Goal: Transaction & Acquisition: Purchase product/service

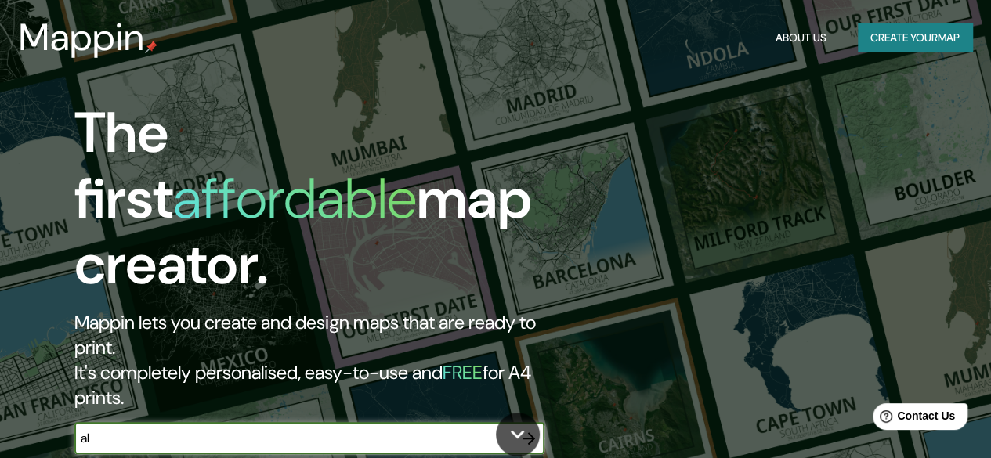
type input "a"
drag, startPoint x: 223, startPoint y: 379, endPoint x: 0, endPoint y: 374, distance: 222.6
click at [0, 374] on div "The first affordable map creator. Mappin lets you create and design maps that a…" at bounding box center [495, 229] width 991 height 458
type input "alicante"
click at [530, 429] on icon "button" at bounding box center [529, 438] width 19 height 19
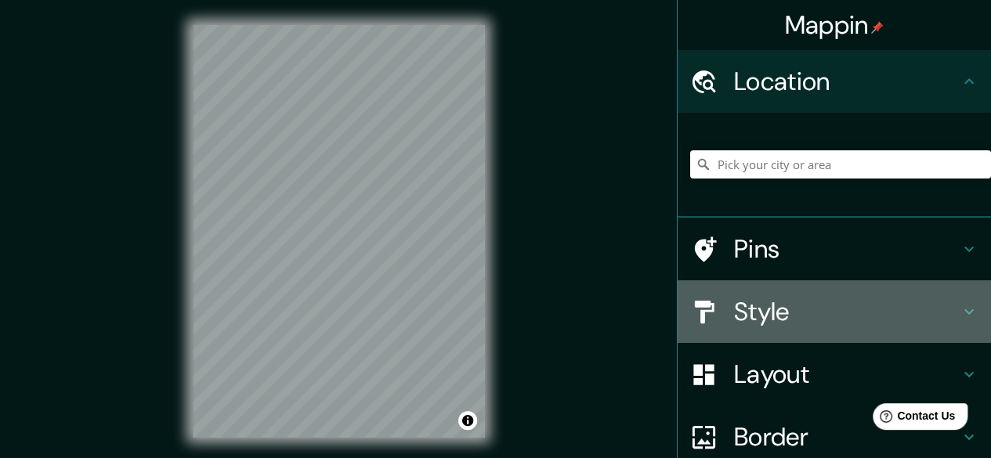
click at [745, 308] on h4 "Style" at bounding box center [847, 311] width 226 height 31
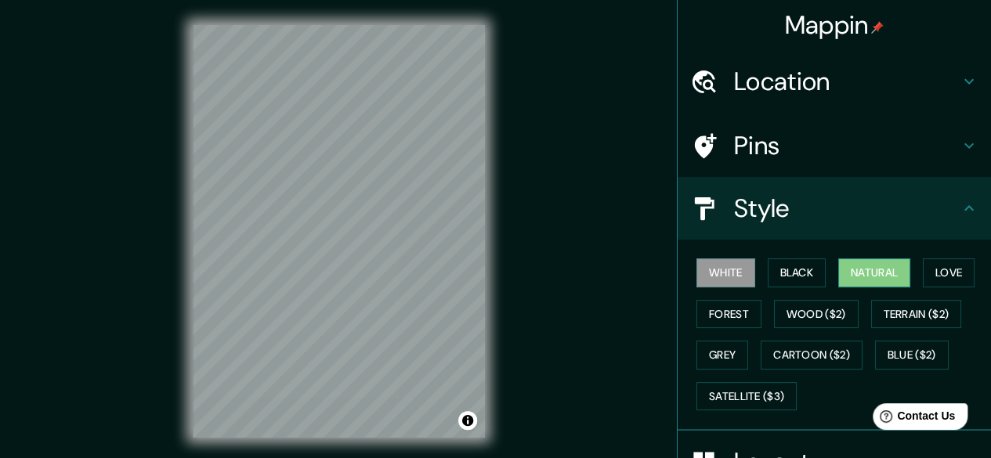
click at [884, 281] on button "Natural" at bounding box center [875, 273] width 72 height 29
click at [932, 274] on button "Love" at bounding box center [949, 273] width 52 height 29
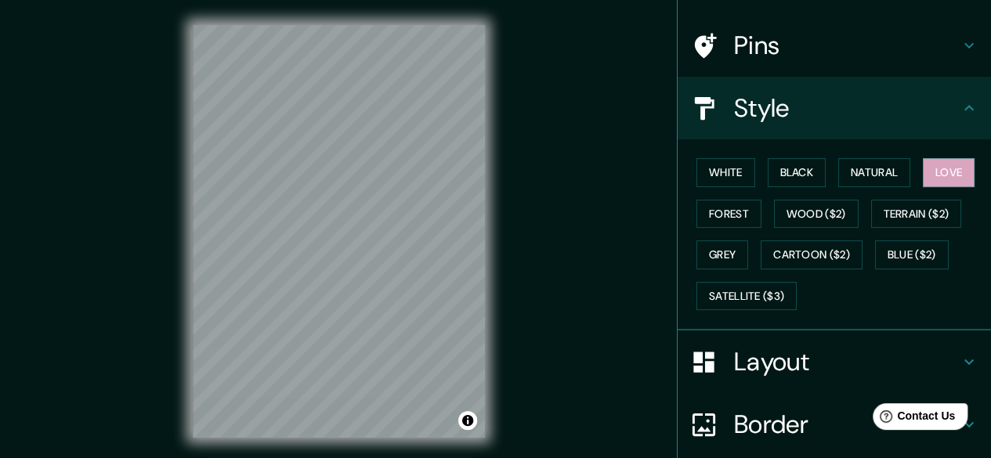
scroll to position [78, 0]
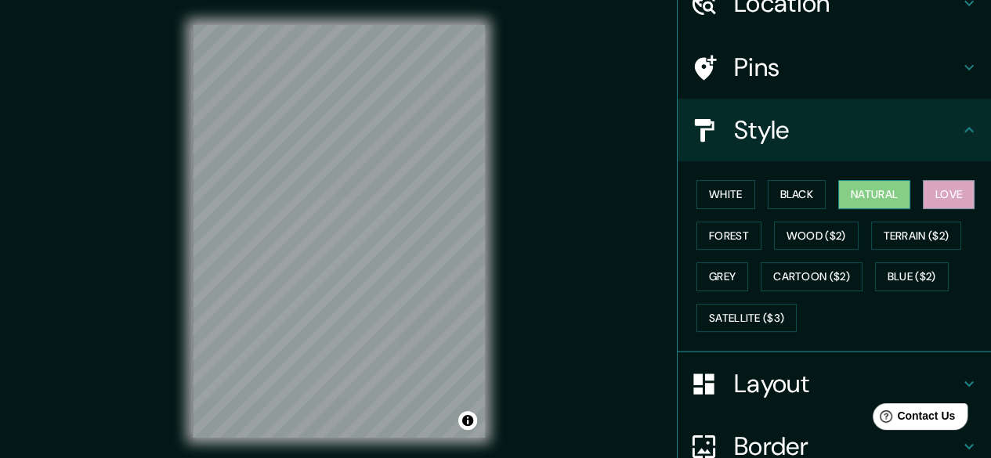
click at [871, 205] on button "Natural" at bounding box center [875, 194] width 72 height 29
click at [776, 196] on button "Black" at bounding box center [797, 194] width 59 height 29
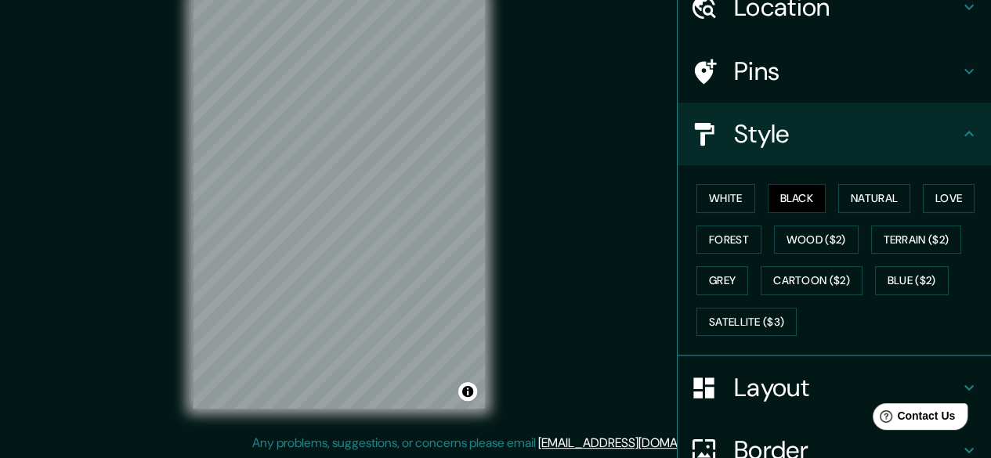
scroll to position [69, 0]
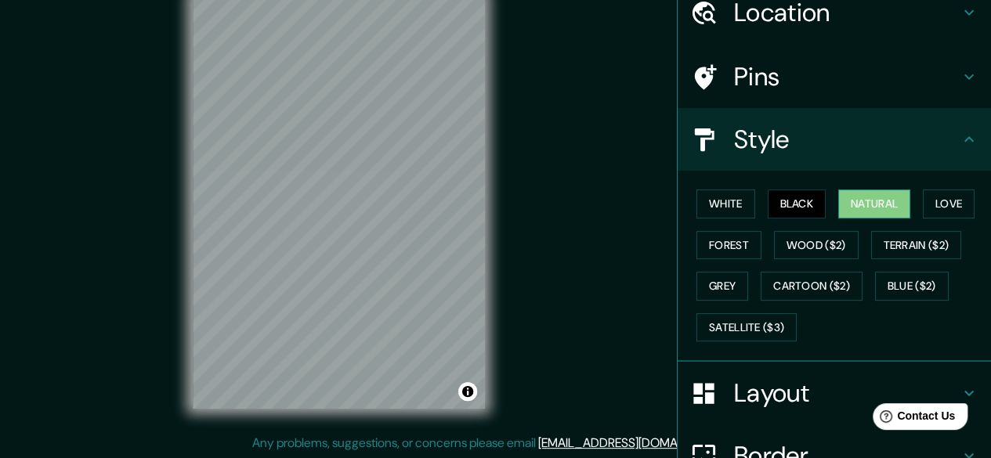
click at [869, 203] on button "Natural" at bounding box center [875, 204] width 72 height 29
click at [745, 15] on h4 "Location" at bounding box center [847, 12] width 226 height 31
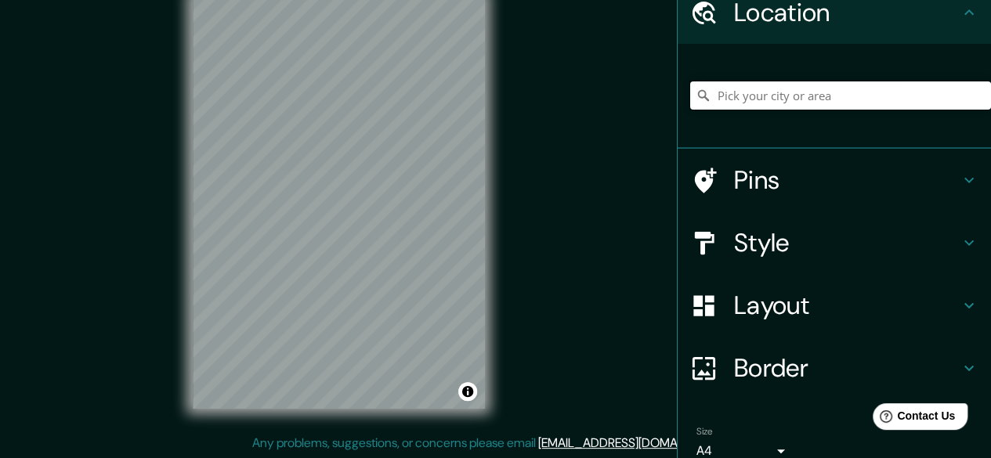
click at [767, 93] on input "Pick your city or area" at bounding box center [840, 96] width 301 height 28
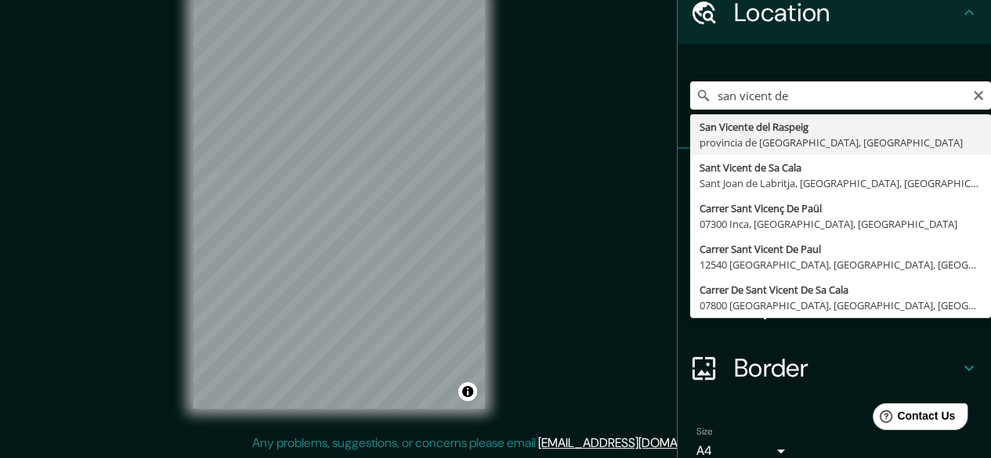
type input "San Vicente del Raspeig, provincia de Alicante, España"
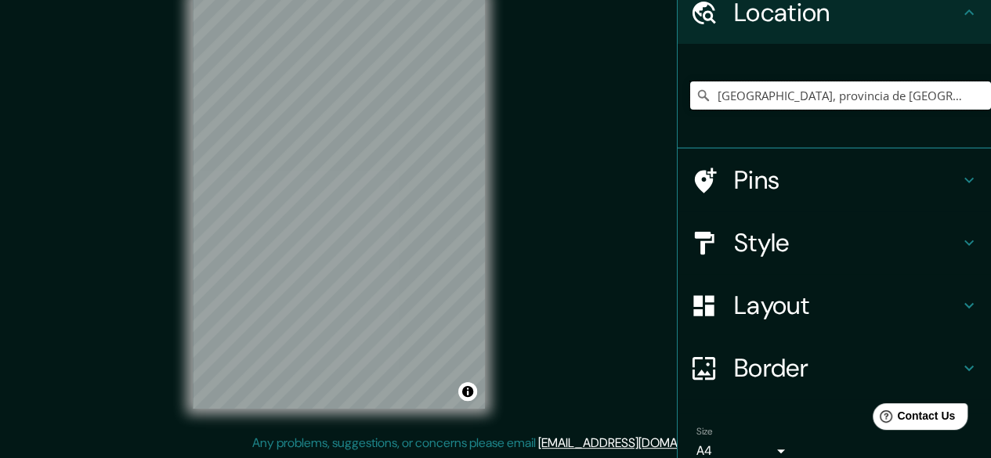
scroll to position [0, 0]
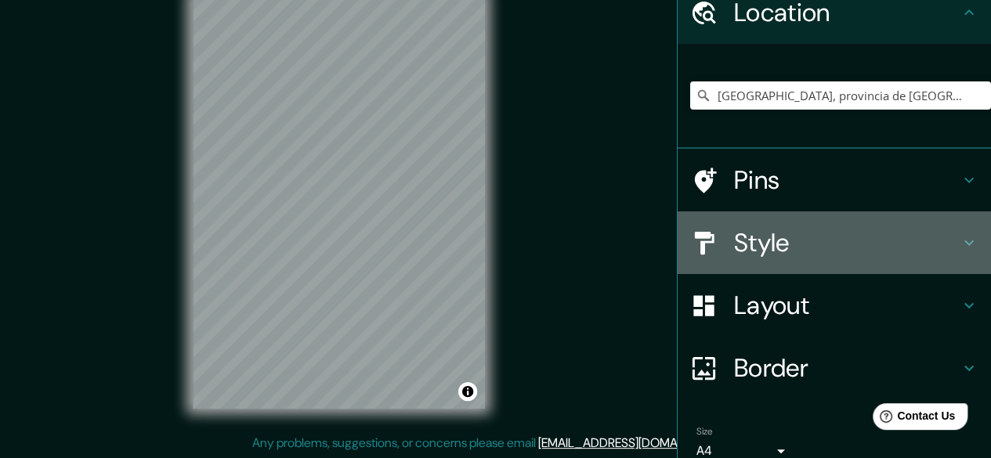
click at [770, 228] on h4 "Style" at bounding box center [847, 242] width 226 height 31
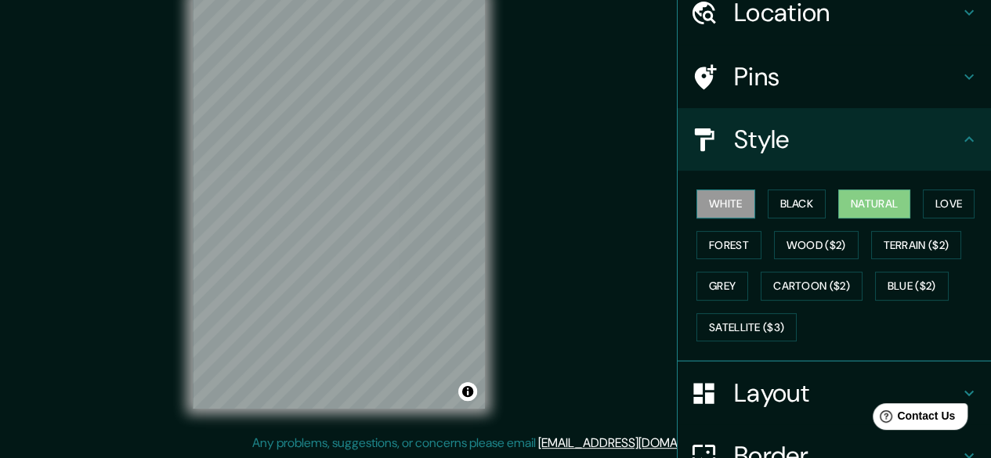
click at [724, 194] on button "White" at bounding box center [726, 204] width 59 height 29
click at [775, 202] on button "Black" at bounding box center [797, 204] width 59 height 29
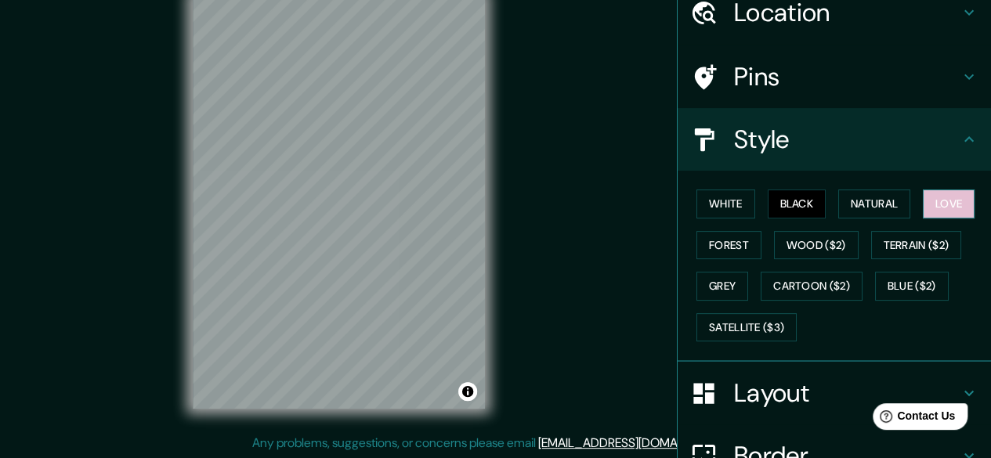
click at [923, 208] on button "Love" at bounding box center [949, 204] width 52 height 29
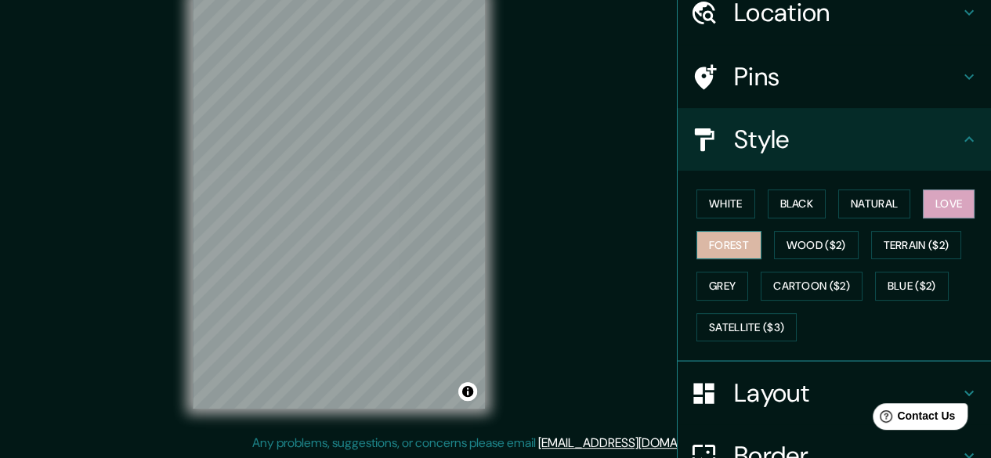
click at [740, 247] on button "Forest" at bounding box center [729, 245] width 65 height 29
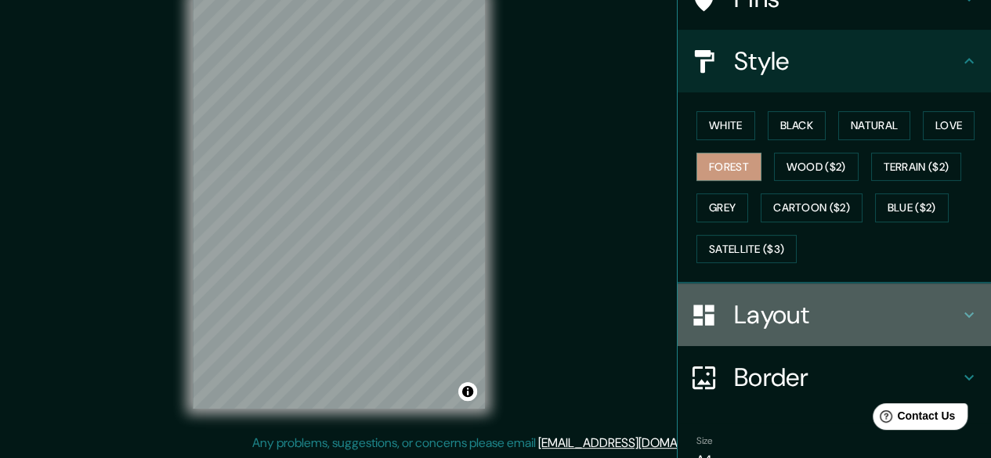
click at [784, 317] on h4 "Layout" at bounding box center [847, 314] width 226 height 31
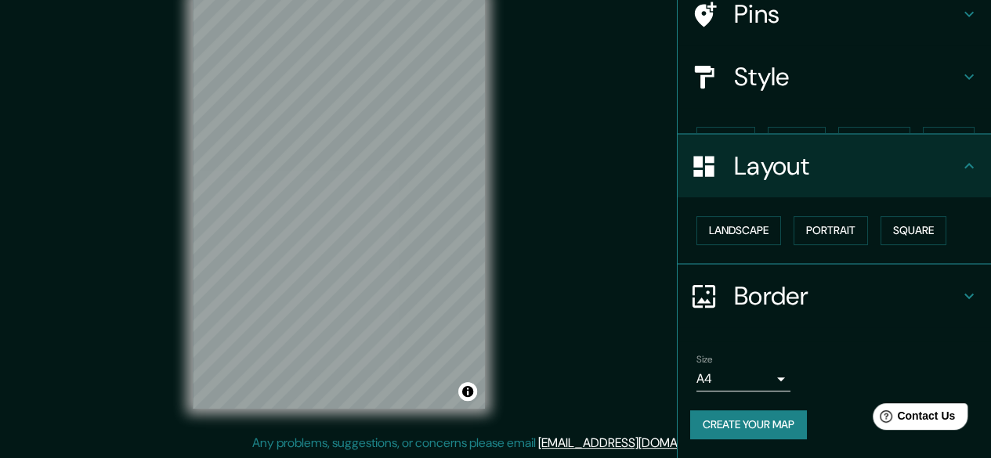
scroll to position [103, 0]
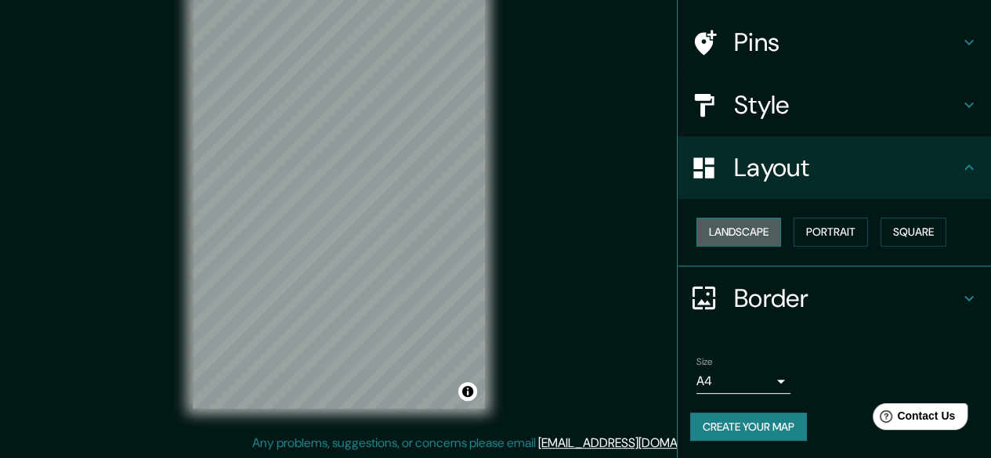
click at [755, 231] on button "Landscape" at bounding box center [739, 232] width 85 height 29
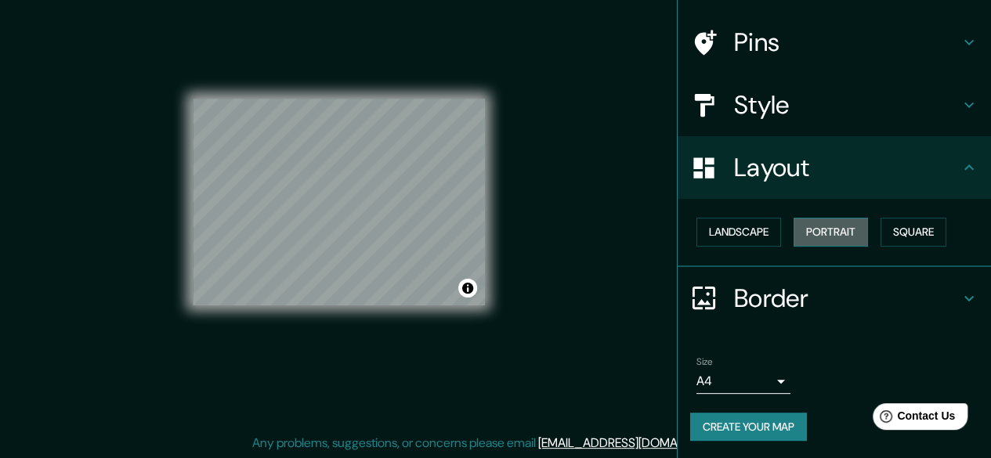
click at [837, 242] on button "Portrait" at bounding box center [831, 232] width 74 height 29
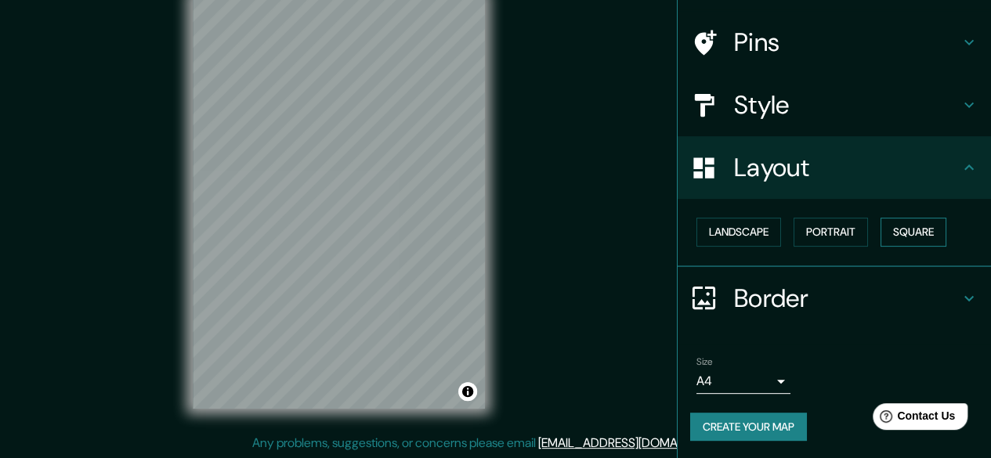
click at [928, 239] on button "Square" at bounding box center [914, 232] width 66 height 29
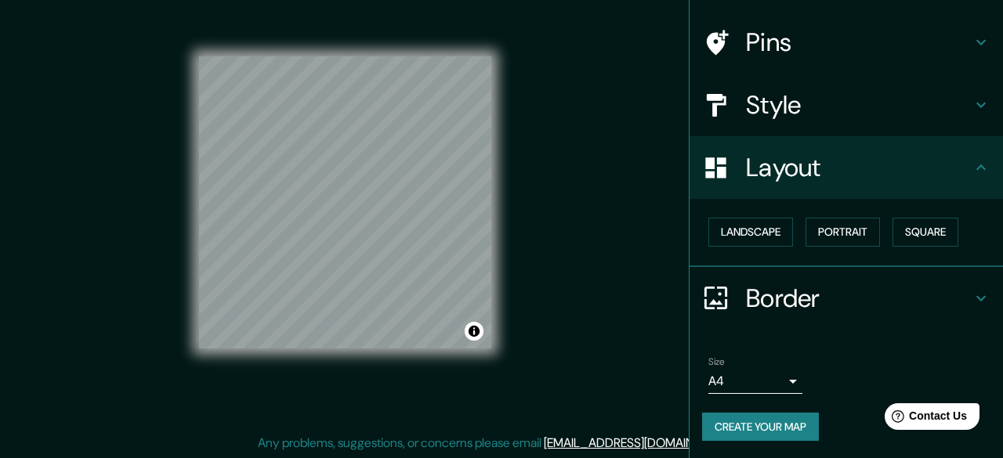
click at [763, 385] on body "Mappin Location San Vicente del Raspeig, provincia de Alicante, España Pins Sty…" at bounding box center [501, 200] width 1003 height 458
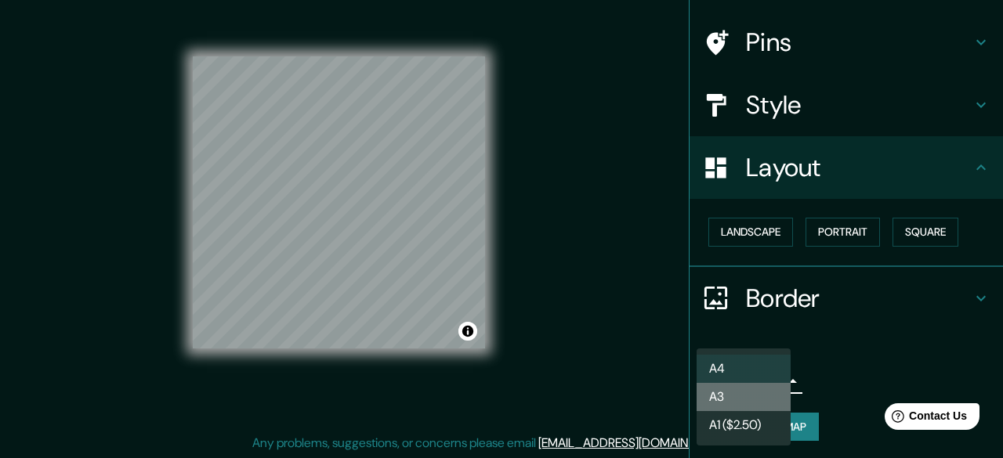
click at [763, 397] on li "A3" at bounding box center [744, 397] width 94 height 28
type input "a4"
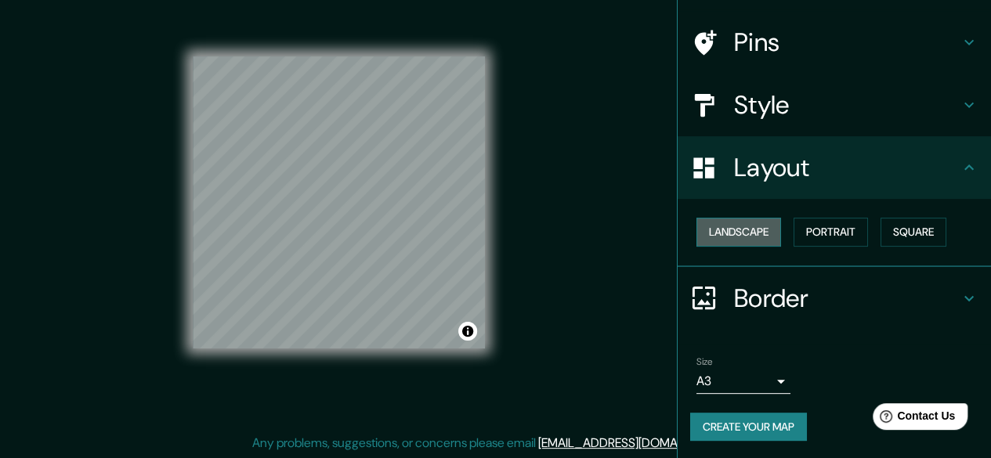
click at [767, 235] on button "Landscape" at bounding box center [739, 232] width 85 height 29
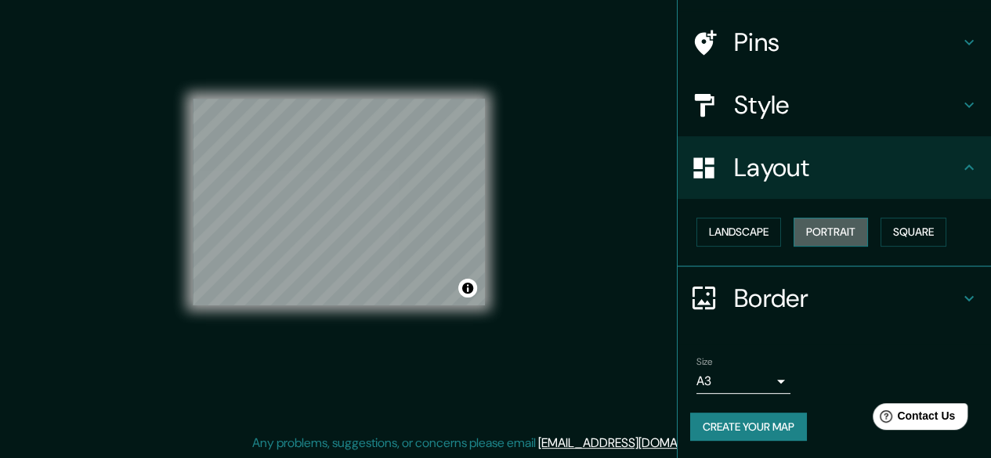
click at [794, 237] on button "Portrait" at bounding box center [831, 232] width 74 height 29
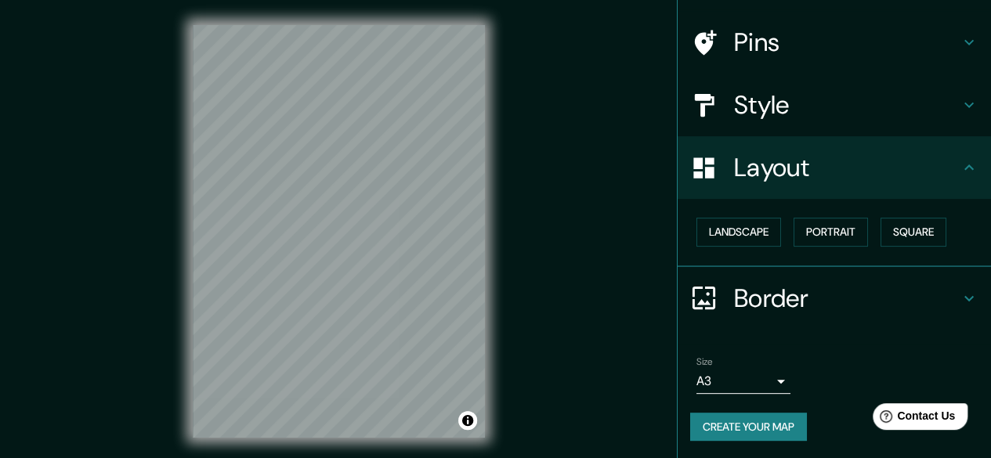
scroll to position [0, 0]
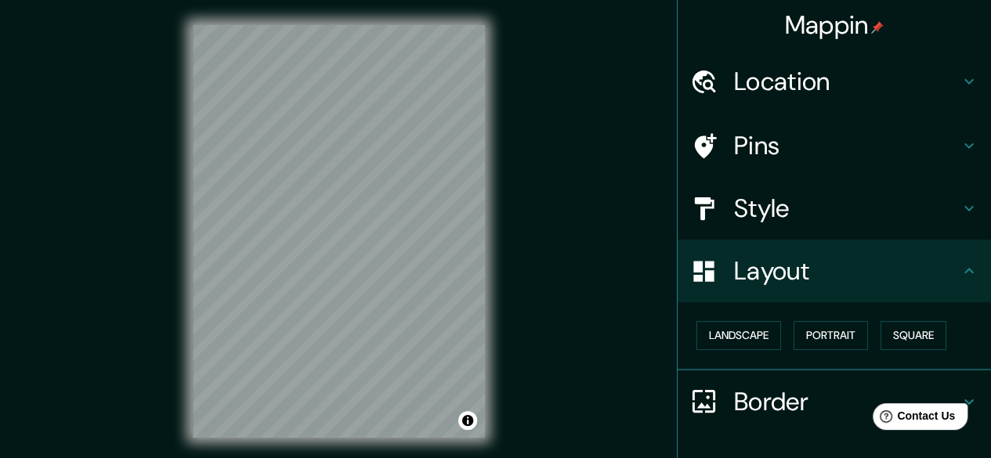
click at [757, 208] on h4 "Style" at bounding box center [847, 208] width 226 height 31
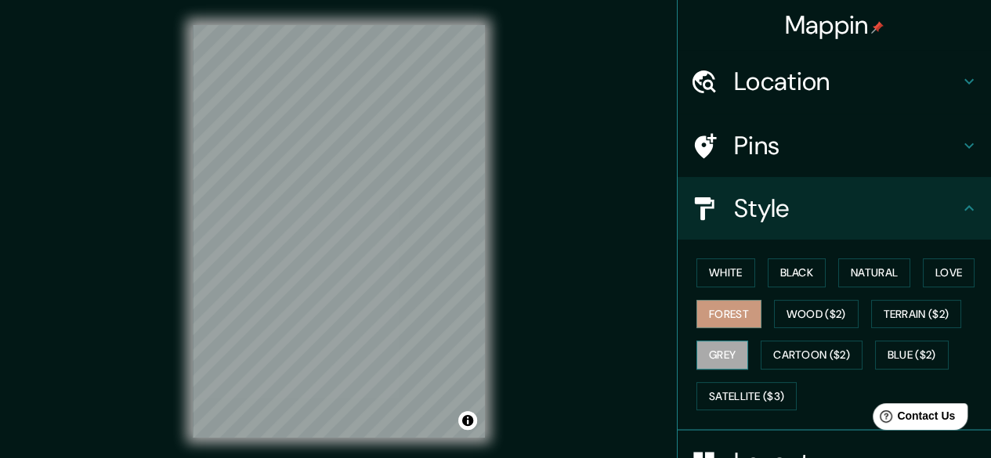
click at [721, 351] on button "Grey" at bounding box center [723, 355] width 52 height 29
click at [947, 279] on button "Love" at bounding box center [949, 273] width 52 height 29
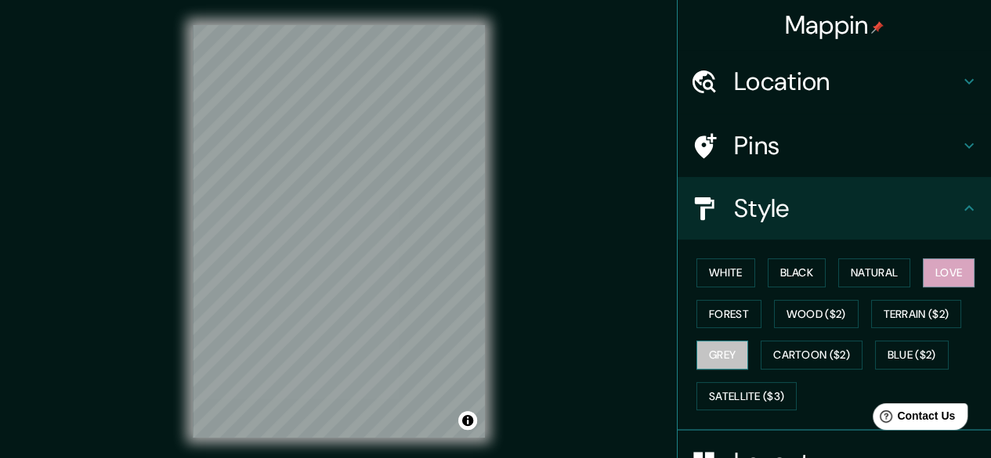
click at [706, 354] on button "Grey" at bounding box center [723, 355] width 52 height 29
click at [934, 278] on button "Love" at bounding box center [949, 273] width 52 height 29
click at [772, 280] on button "Black" at bounding box center [797, 273] width 59 height 29
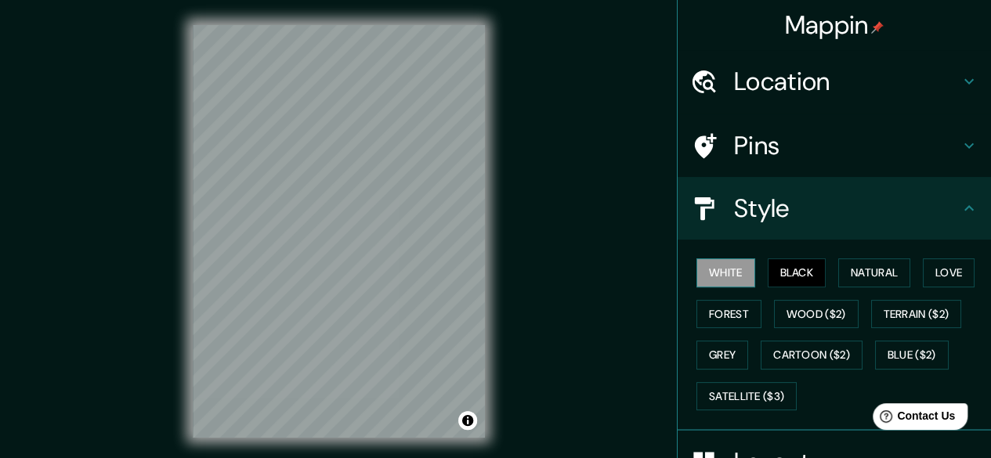
click at [730, 268] on button "White" at bounding box center [726, 273] width 59 height 29
click at [864, 270] on button "Natural" at bounding box center [875, 273] width 72 height 29
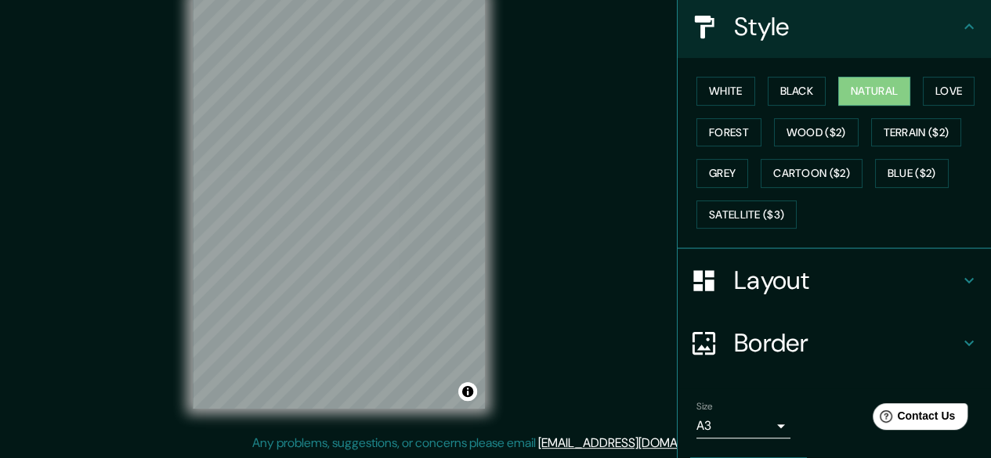
scroll to position [226, 0]
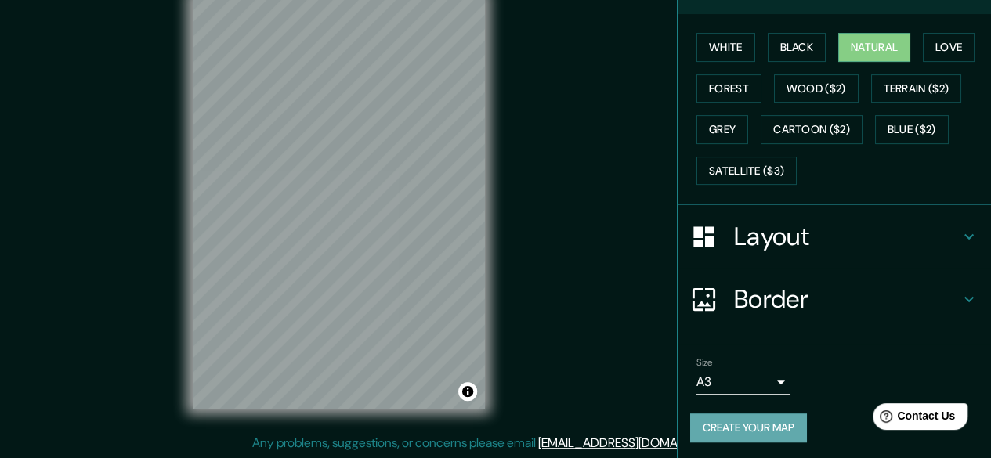
click at [752, 425] on button "Create your map" at bounding box center [748, 428] width 117 height 29
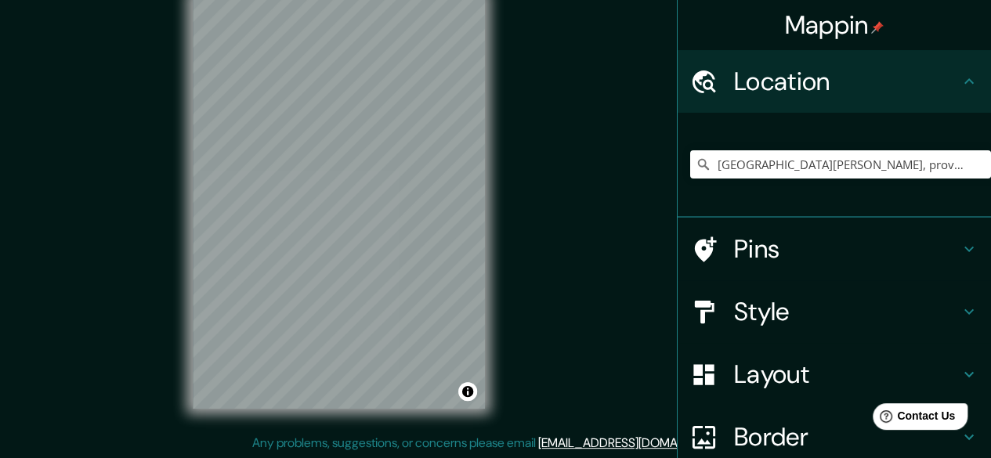
click at [955, 183] on div "[GEOGRAPHIC_DATA][PERSON_NAME], provincia de [GEOGRAPHIC_DATA], [GEOGRAPHIC_DAT…" at bounding box center [840, 164] width 301 height 78
click at [955, 172] on input "[GEOGRAPHIC_DATA][PERSON_NAME], provincia de [GEOGRAPHIC_DATA], [GEOGRAPHIC_DAT…" at bounding box center [840, 164] width 301 height 28
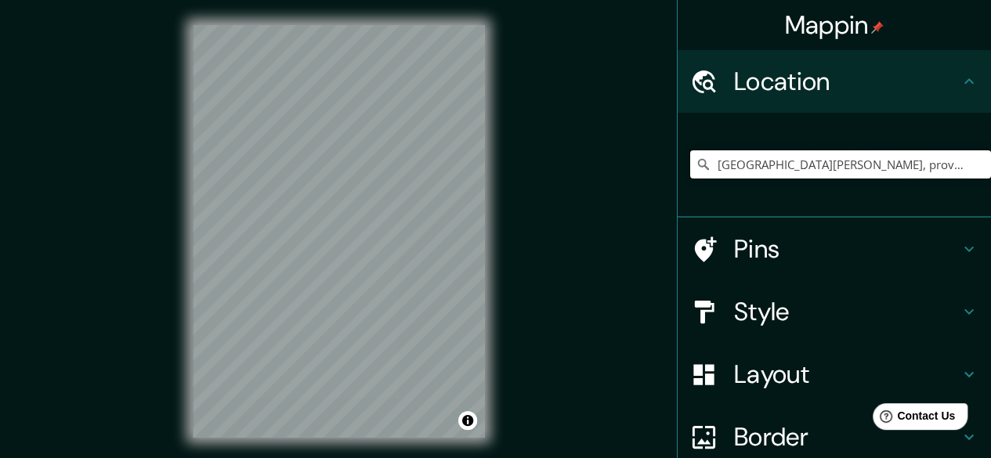
click at [809, 163] on input "[GEOGRAPHIC_DATA][PERSON_NAME], provincia de [GEOGRAPHIC_DATA], [GEOGRAPHIC_DAT…" at bounding box center [840, 164] width 301 height 28
click at [948, 164] on input "[GEOGRAPHIC_DATA][PERSON_NAME], provincia de [GEOGRAPHIC_DATA], [GEOGRAPHIC_DAT…" at bounding box center [840, 164] width 301 height 28
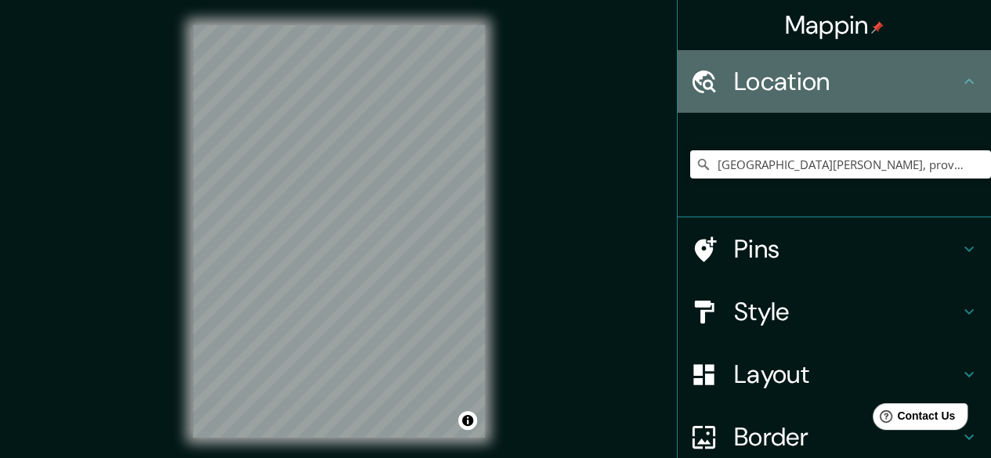
click at [812, 87] on h4 "Location" at bounding box center [847, 81] width 226 height 31
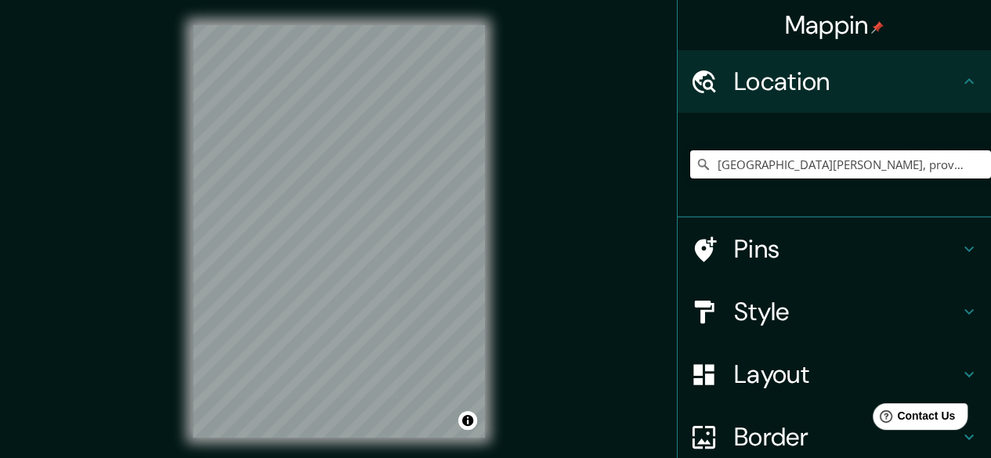
click at [953, 162] on input "San Vicente del Raspeig, provincia de Alicante, España" at bounding box center [840, 164] width 301 height 28
click at [867, 171] on input "San Vicente del Raspeig, provincia de Alicante, España" at bounding box center [840, 164] width 301 height 28
drag, startPoint x: 839, startPoint y: 169, endPoint x: 986, endPoint y: 189, distance: 147.9
click at [986, 189] on div "Mappin Location San Vicente del Raspeig, provincia de Alicante, España Pins Sty…" at bounding box center [834, 229] width 314 height 458
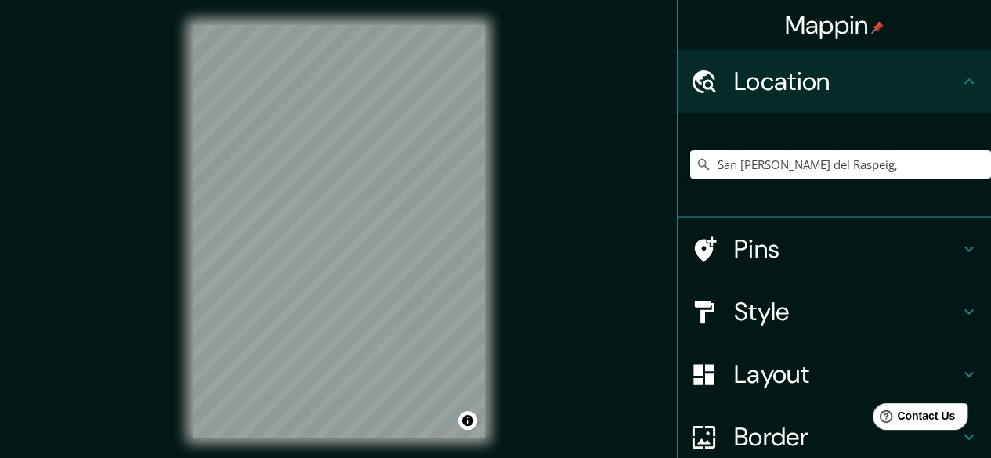
scroll to position [0, 0]
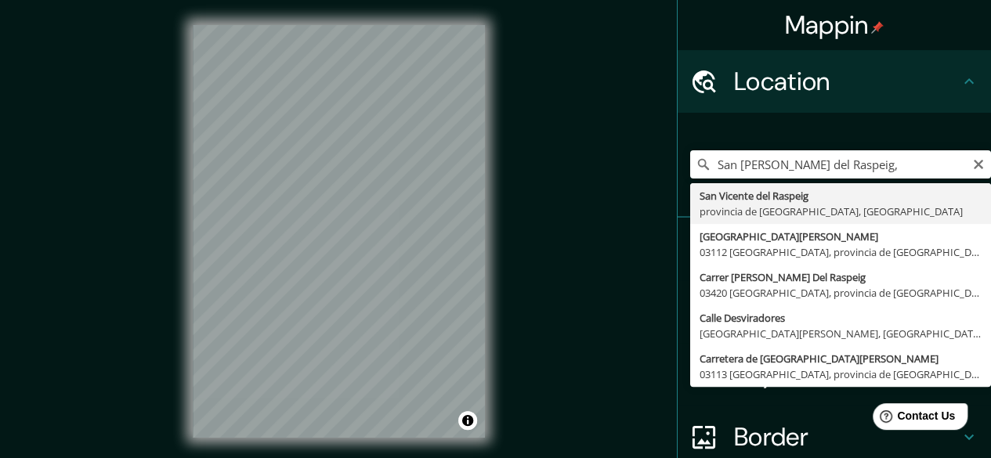
type input "San Vicente del Raspeig, provincia de Alicante, España"
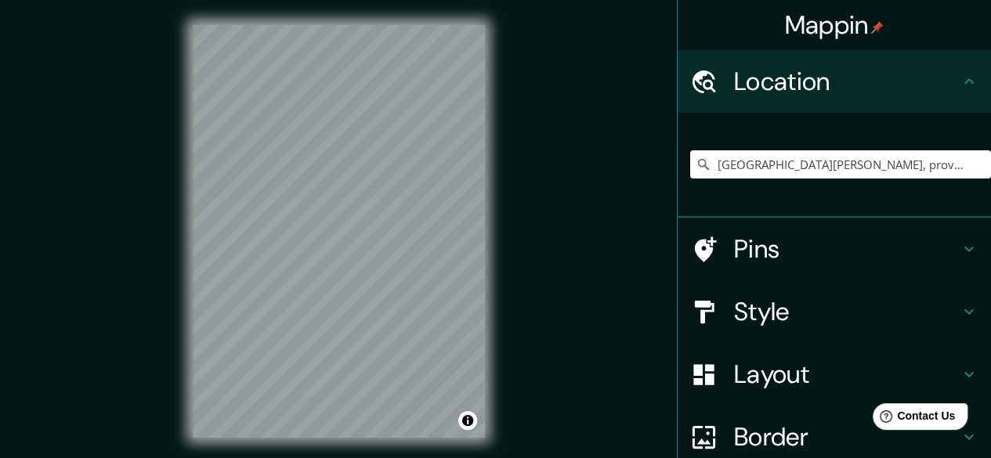
click at [756, 323] on h4 "Style" at bounding box center [847, 311] width 226 height 31
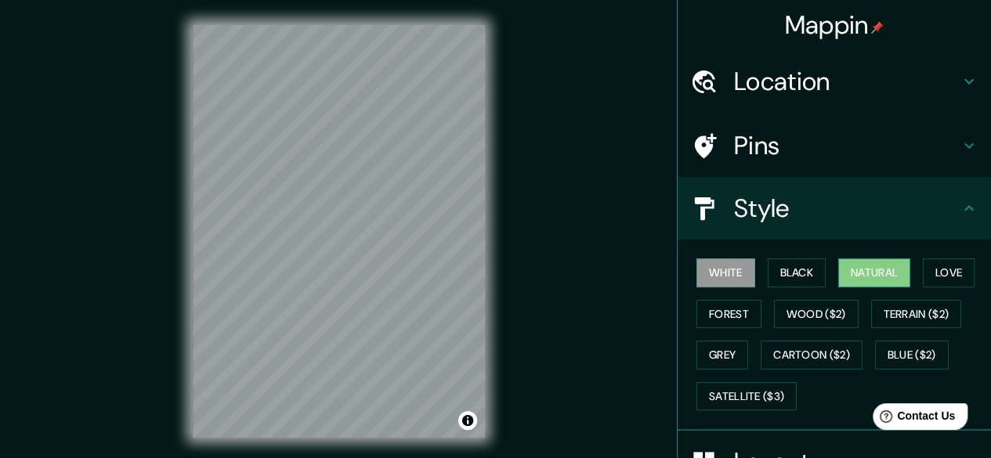
click at [870, 270] on button "Natural" at bounding box center [875, 273] width 72 height 29
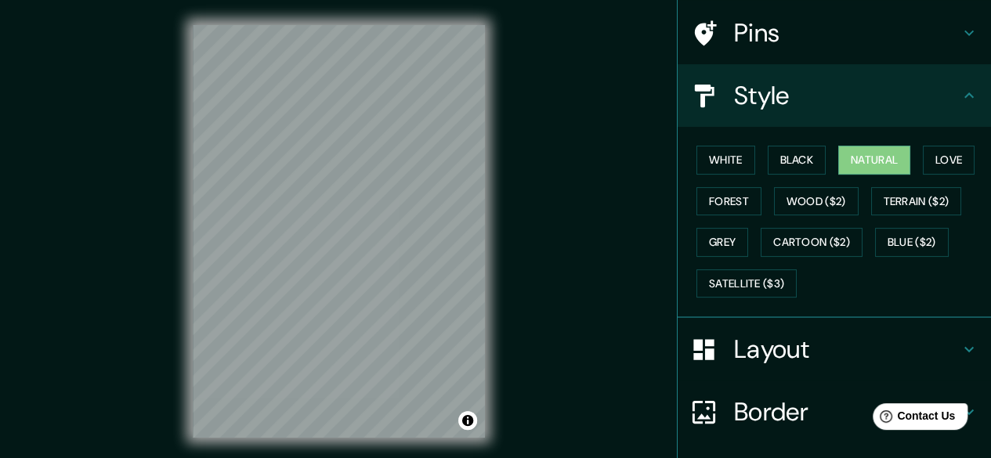
scroll to position [226, 0]
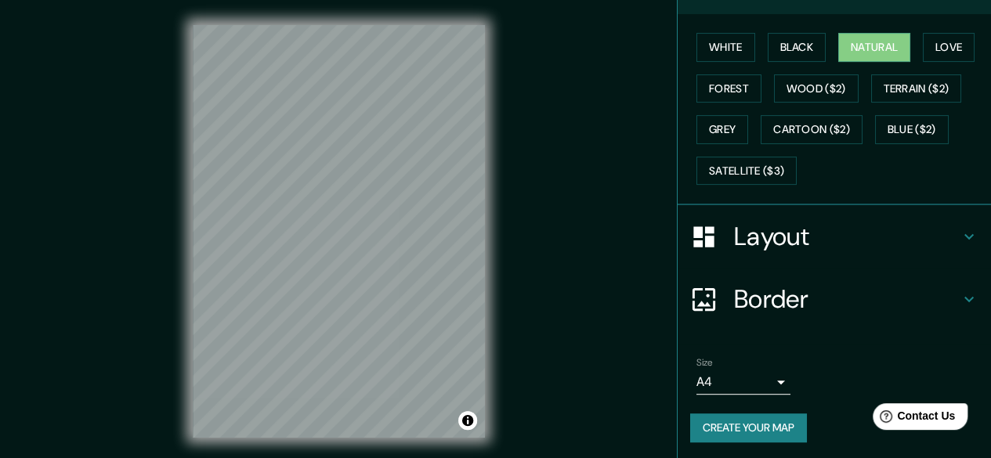
click at [751, 381] on body "Mappin Location San Vicente del Raspeig, provincia de Alicante, España Pins Sty…" at bounding box center [495, 229] width 991 height 458
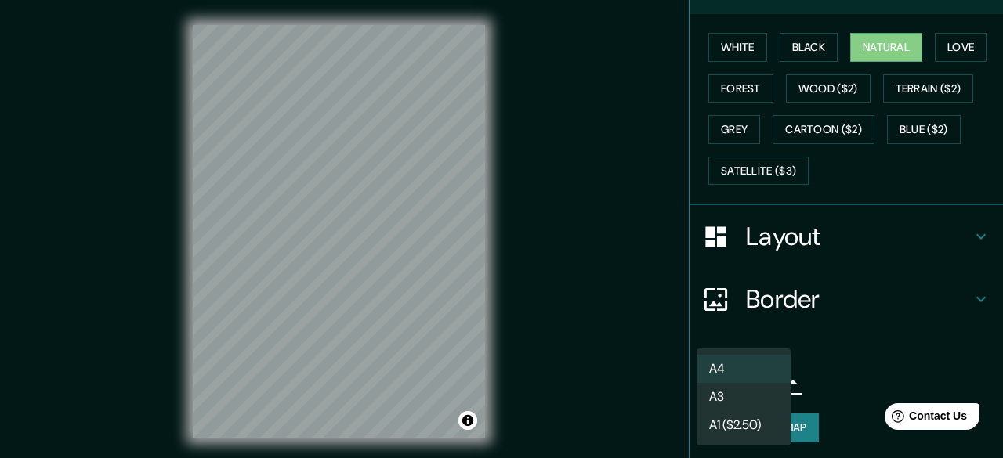
click at [754, 391] on li "A3" at bounding box center [744, 397] width 94 height 28
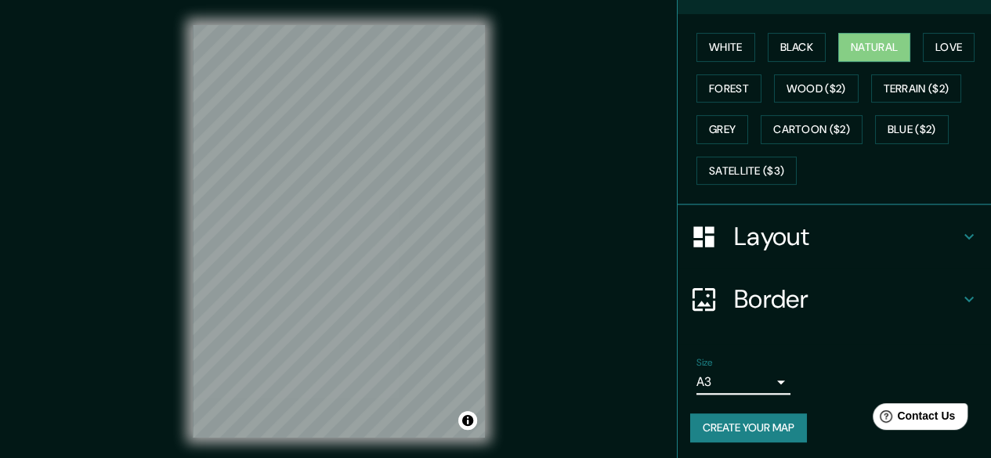
click at [702, 237] on icon at bounding box center [703, 236] width 27 height 27
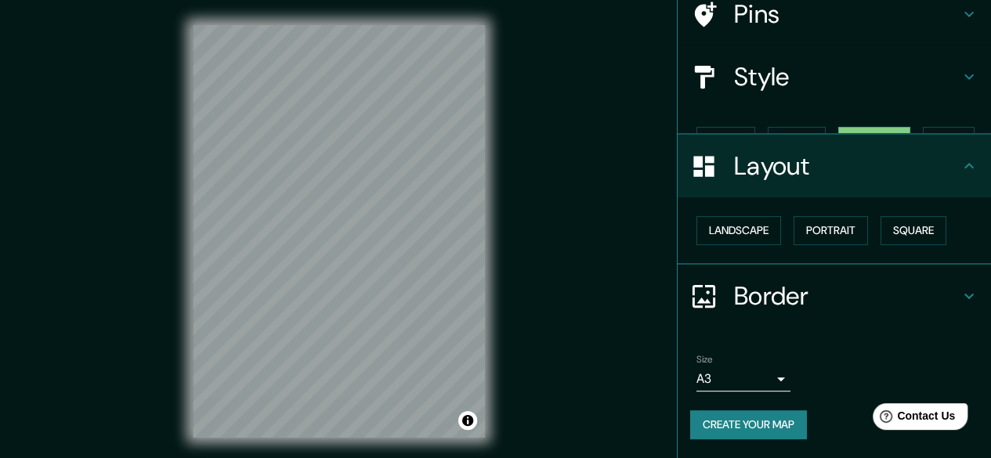
scroll to position [103, 0]
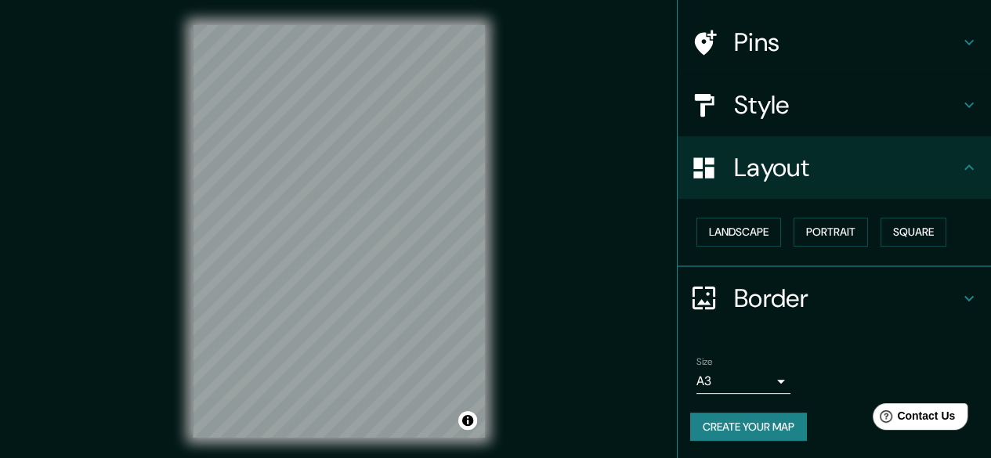
click at [766, 286] on h4 "Border" at bounding box center [847, 298] width 226 height 31
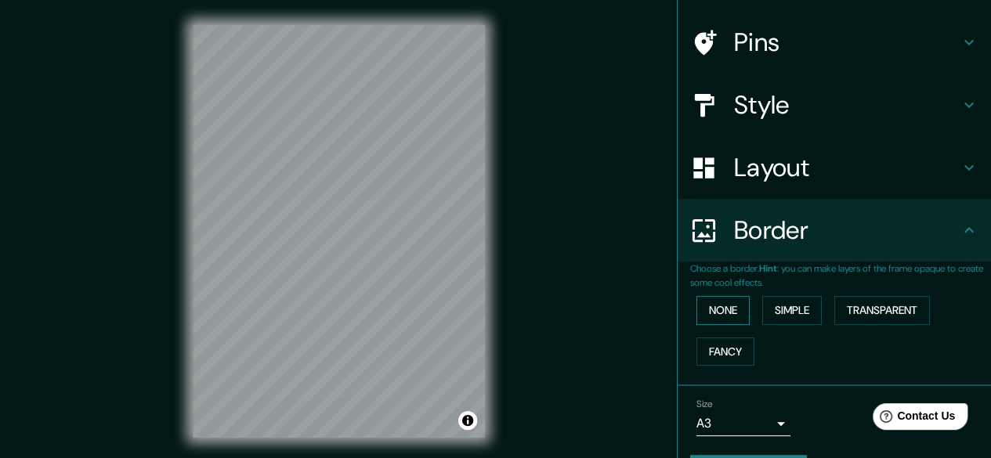
click at [730, 313] on button "None" at bounding box center [723, 310] width 53 height 29
click at [787, 305] on button "Simple" at bounding box center [793, 310] width 60 height 29
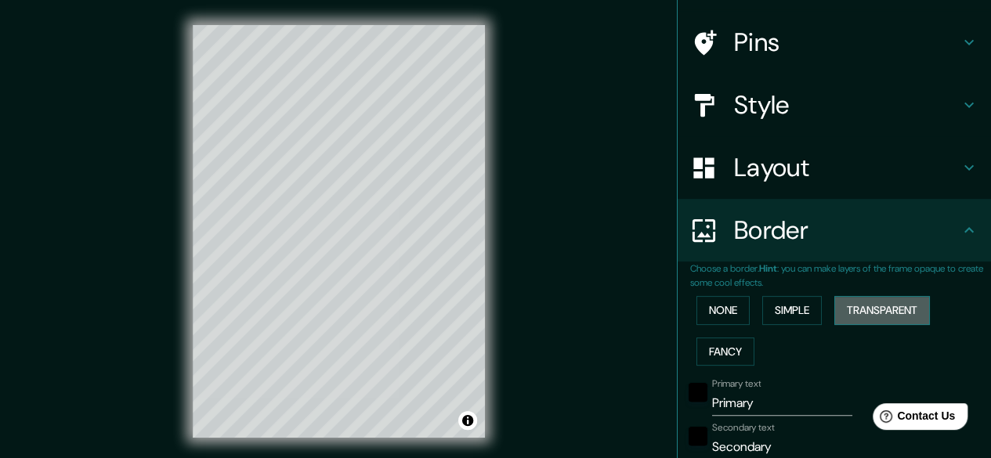
click at [853, 305] on button "Transparent" at bounding box center [883, 310] width 96 height 29
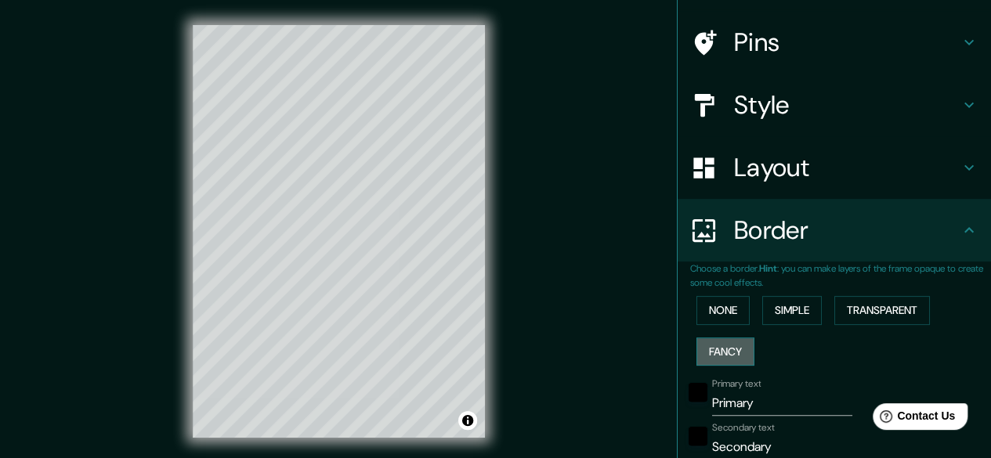
click at [721, 353] on button "Fancy" at bounding box center [726, 352] width 58 height 29
click at [713, 315] on button "None" at bounding box center [723, 310] width 53 height 29
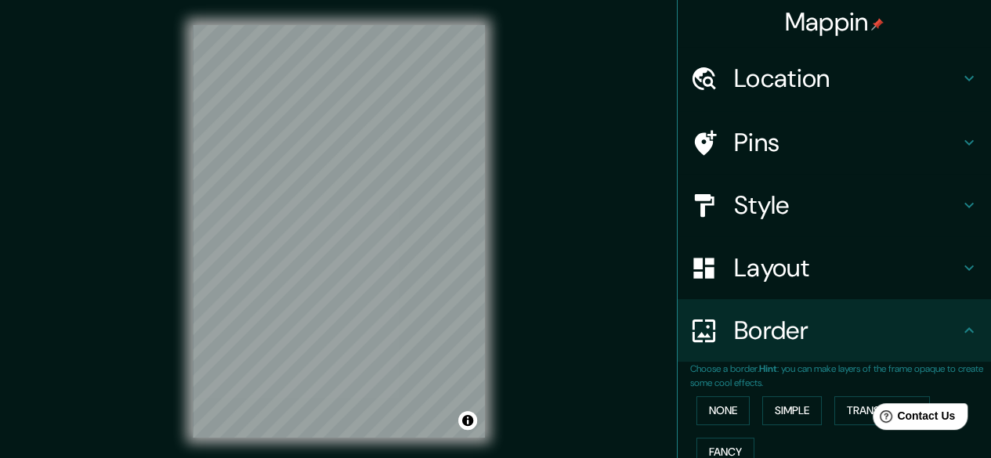
scroll to position [0, 0]
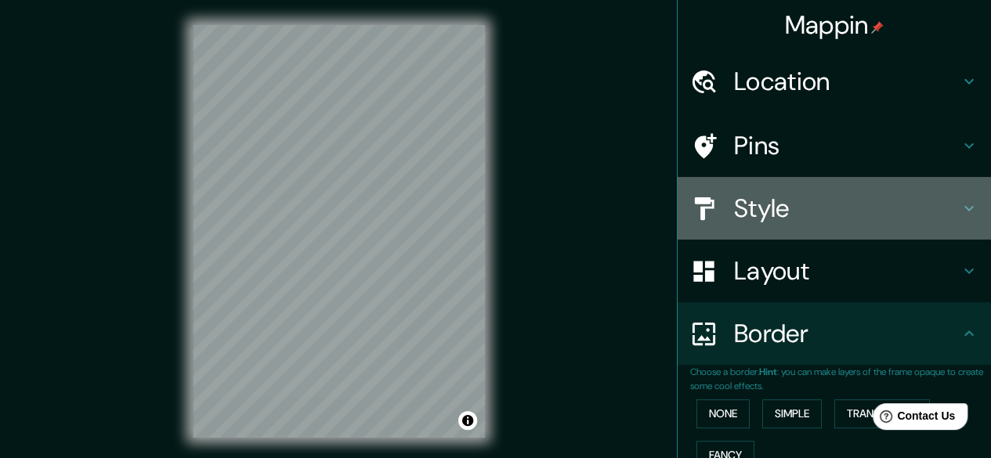
click at [768, 219] on h4 "Style" at bounding box center [847, 208] width 226 height 31
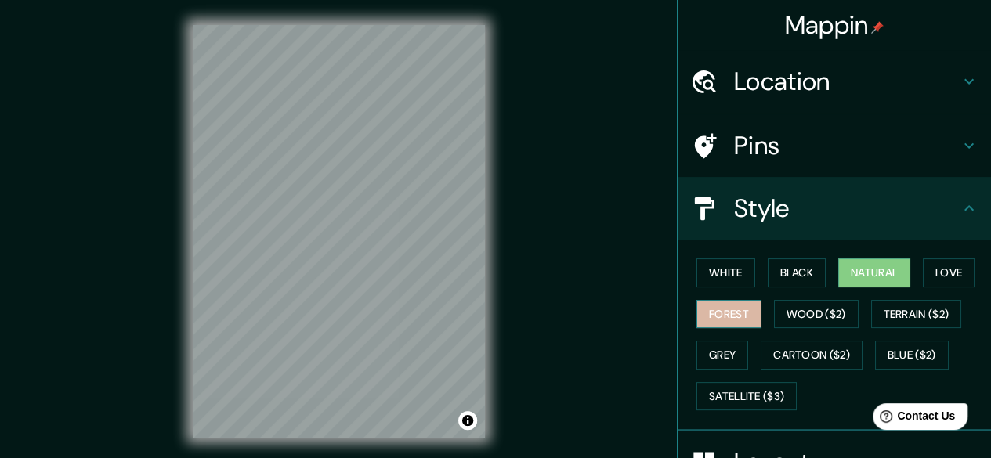
click at [700, 317] on button "Forest" at bounding box center [729, 314] width 65 height 29
click at [906, 271] on div "White Black Natural Love Forest Wood ($2) Terrain ($2) Grey Cartoon ($2) Blue (…" at bounding box center [840, 334] width 301 height 165
click at [890, 274] on button "Natural" at bounding box center [875, 273] width 72 height 29
click at [733, 314] on button "Forest" at bounding box center [729, 314] width 65 height 29
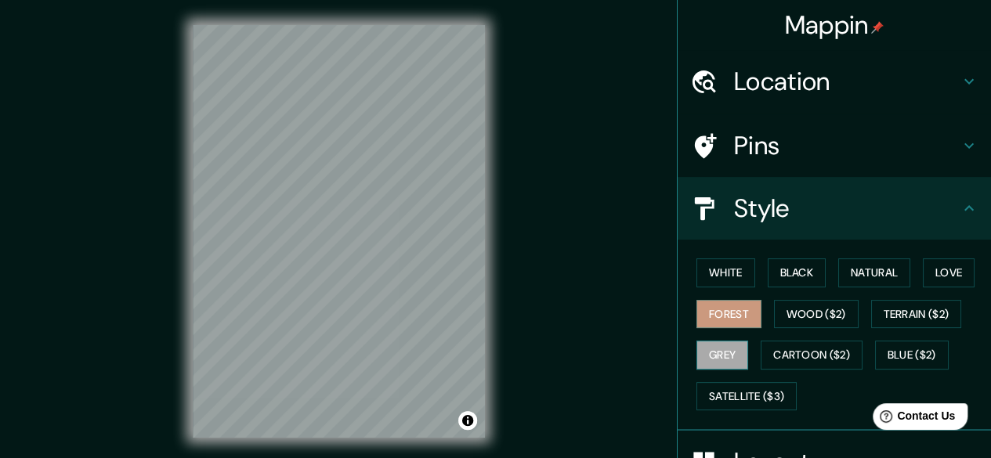
click at [719, 360] on button "Grey" at bounding box center [723, 355] width 52 height 29
click at [730, 323] on button "Forest" at bounding box center [729, 314] width 65 height 29
click at [741, 274] on button "White" at bounding box center [726, 273] width 59 height 29
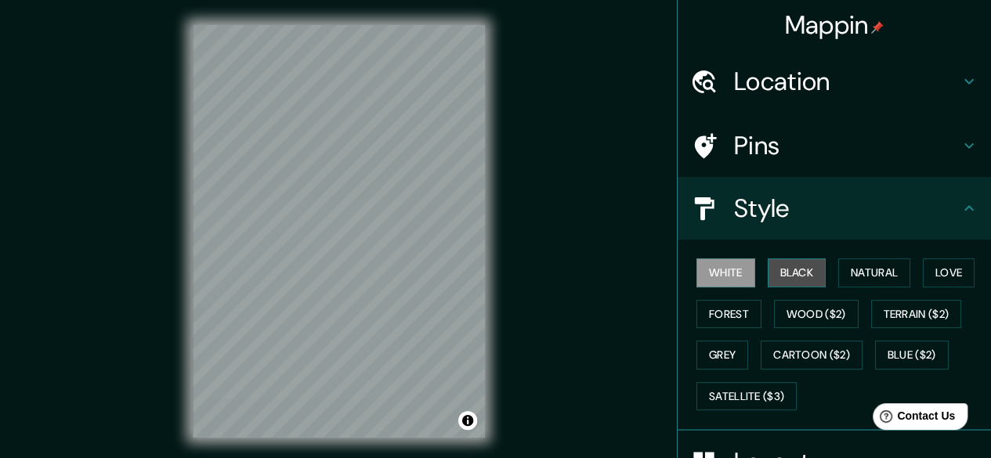
click at [806, 265] on button "Black" at bounding box center [797, 273] width 59 height 29
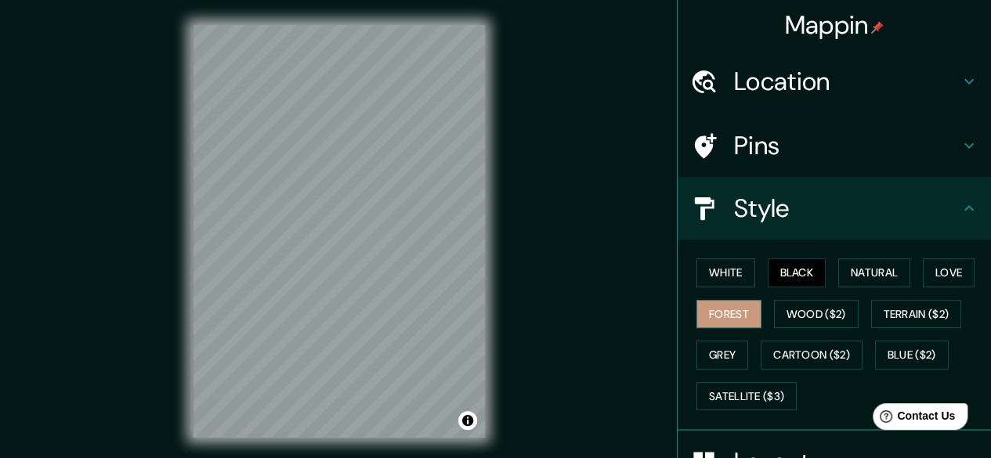
click at [734, 311] on button "Forest" at bounding box center [729, 314] width 65 height 29
click at [867, 272] on button "Natural" at bounding box center [875, 273] width 72 height 29
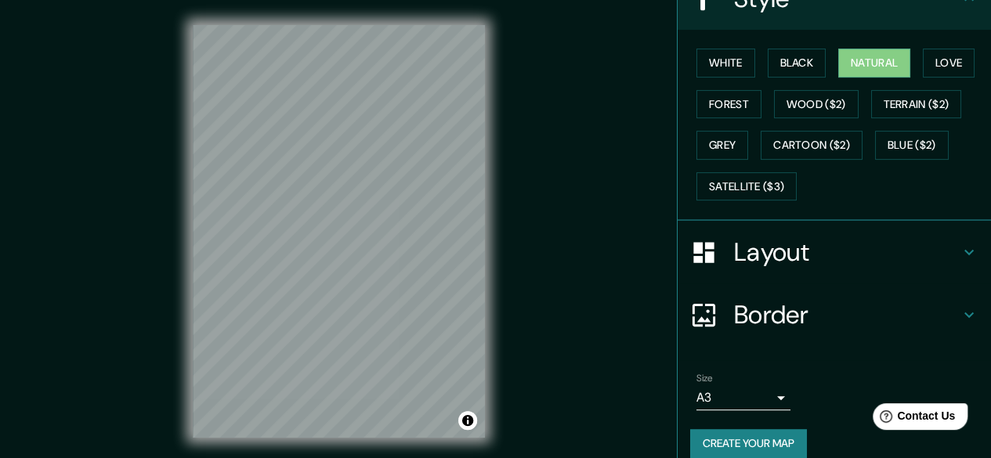
scroll to position [226, 0]
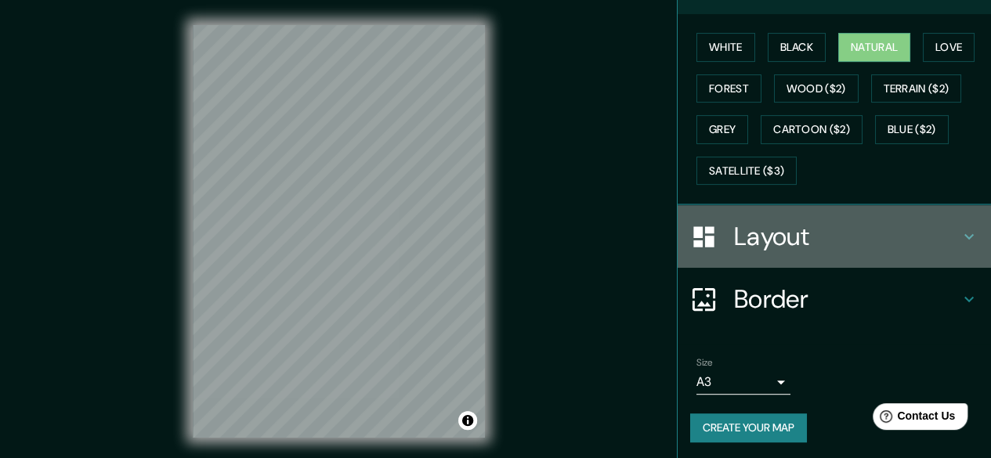
click at [761, 252] on div "Layout" at bounding box center [834, 236] width 313 height 63
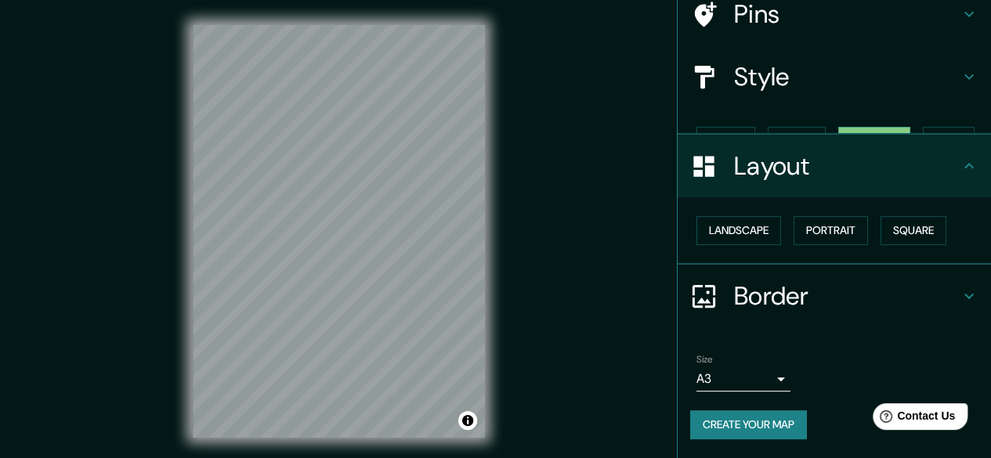
scroll to position [103, 0]
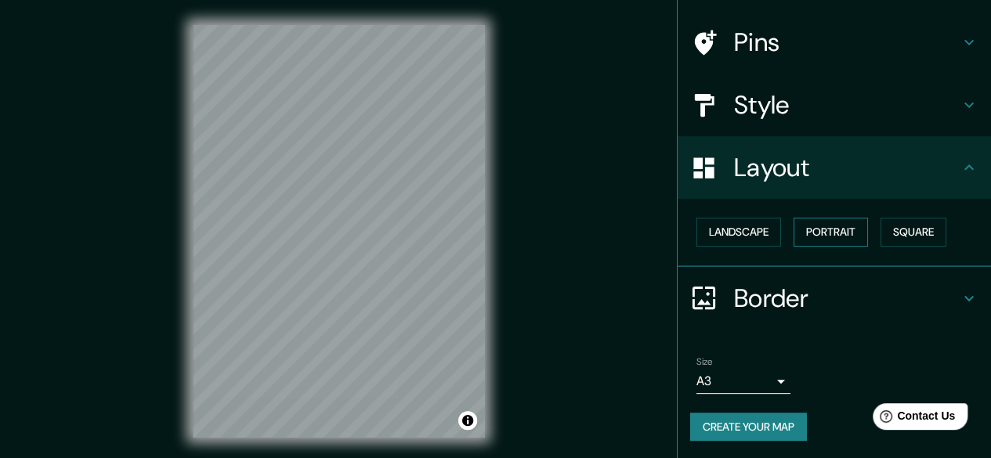
click at [795, 228] on button "Portrait" at bounding box center [831, 232] width 74 height 29
click at [755, 232] on button "Landscape" at bounding box center [739, 232] width 85 height 29
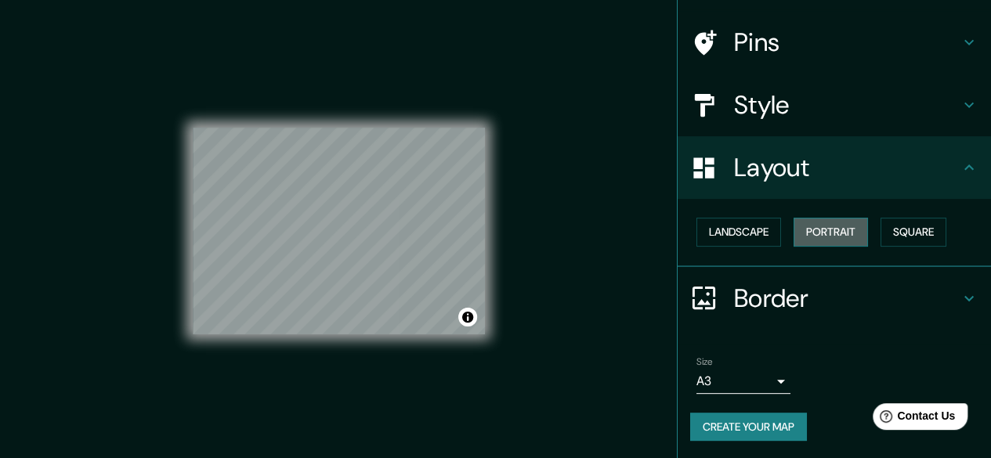
click at [817, 234] on button "Portrait" at bounding box center [831, 232] width 74 height 29
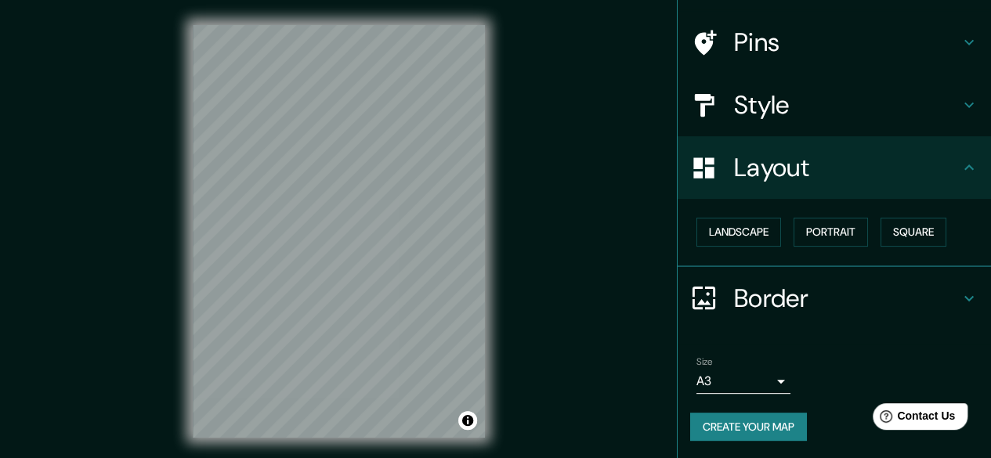
click at [717, 422] on button "Create your map" at bounding box center [748, 427] width 117 height 29
click at [748, 428] on div "Create your map" at bounding box center [834, 427] width 288 height 29
click at [762, 422] on button "Create your map" at bounding box center [748, 427] width 117 height 29
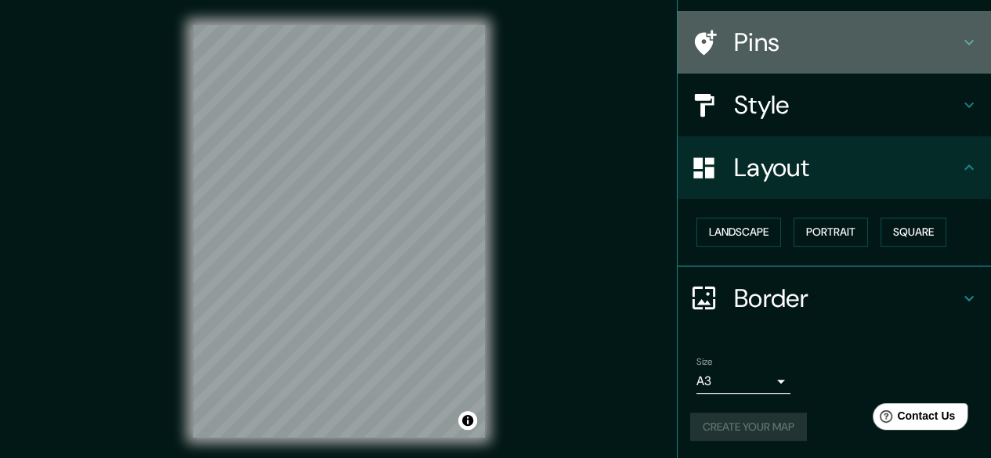
click at [755, 42] on h4 "Pins" at bounding box center [847, 42] width 226 height 31
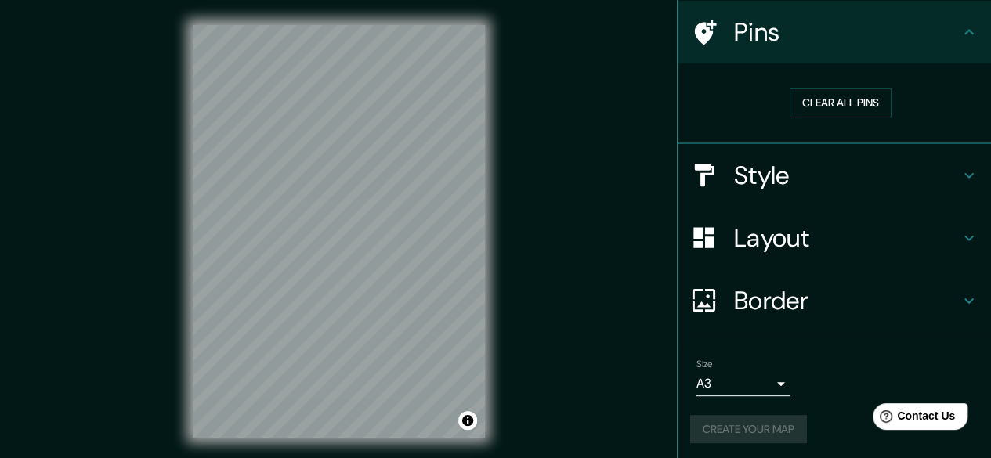
scroll to position [116, 0]
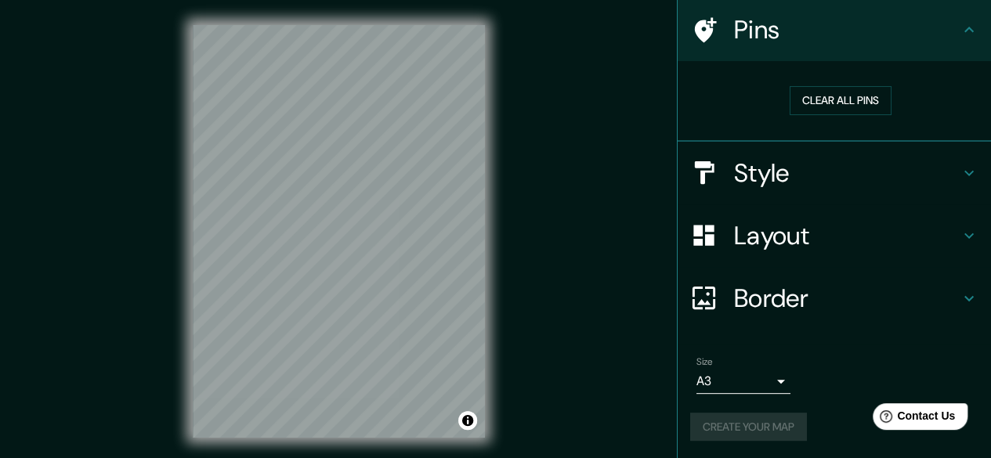
click at [766, 29] on h4 "Pins" at bounding box center [847, 29] width 226 height 31
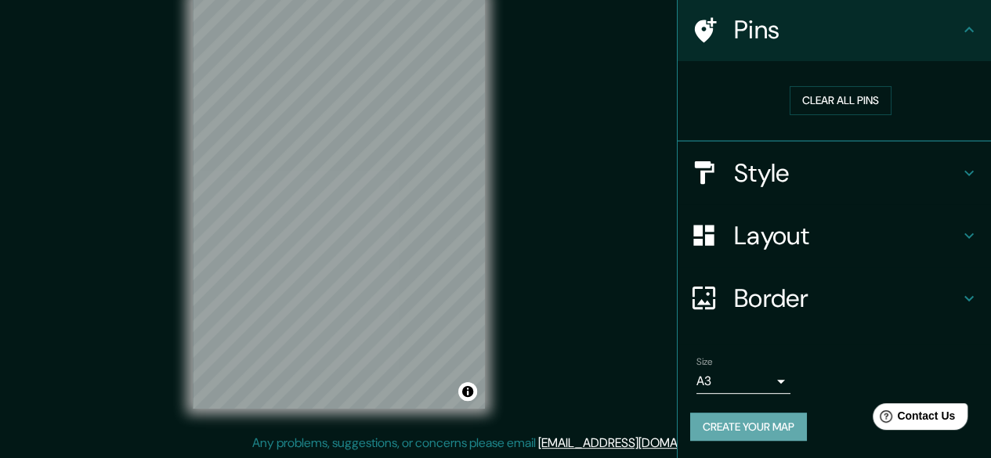
click at [751, 429] on button "Create your map" at bounding box center [748, 427] width 117 height 29
click at [712, 422] on div "Create your map" at bounding box center [834, 427] width 288 height 29
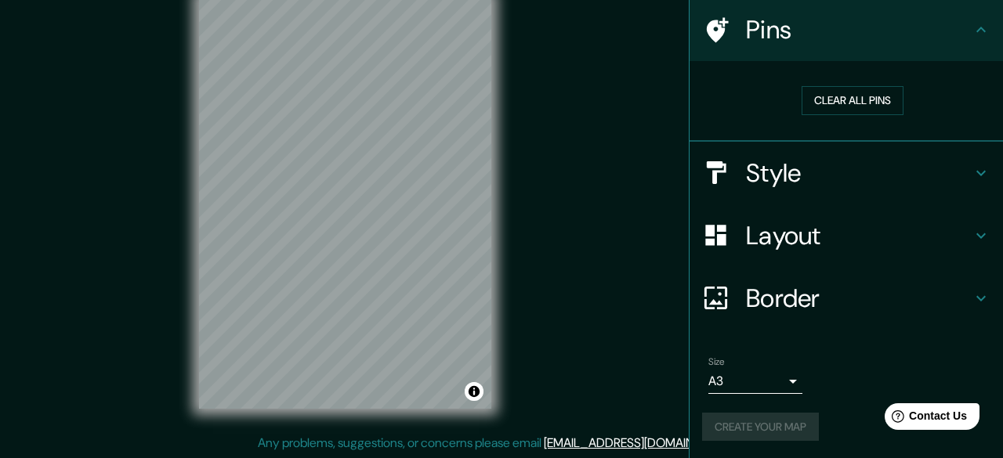
click at [713, 392] on body "Mappin Location San Vicente del Raspeig, provincia de Alicante, España Pins Cle…" at bounding box center [501, 200] width 1003 height 458
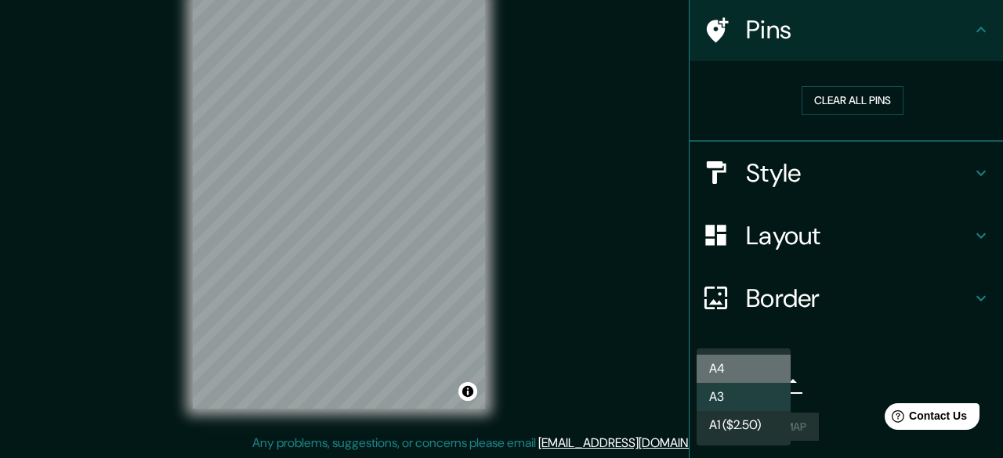
click at [725, 371] on li "A4" at bounding box center [744, 369] width 94 height 28
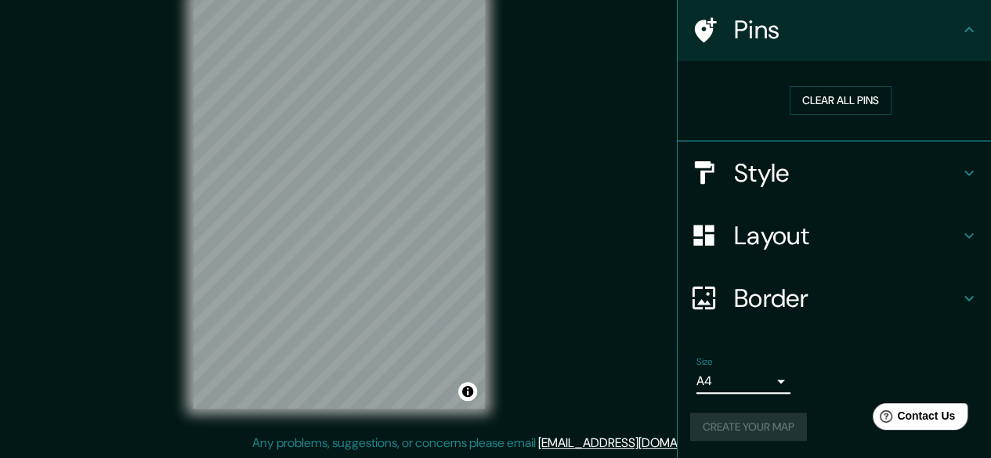
click at [735, 435] on div "Create your map" at bounding box center [834, 427] width 288 height 29
click at [735, 435] on button "Create your map" at bounding box center [748, 427] width 117 height 29
drag, startPoint x: 863, startPoint y: 1, endPoint x: 638, endPoint y: 237, distance: 326.5
click at [638, 237] on div "Mappin Location San Vicente del Raspeig, provincia de Alicante, España Pins Cle…" at bounding box center [495, 215] width 991 height 488
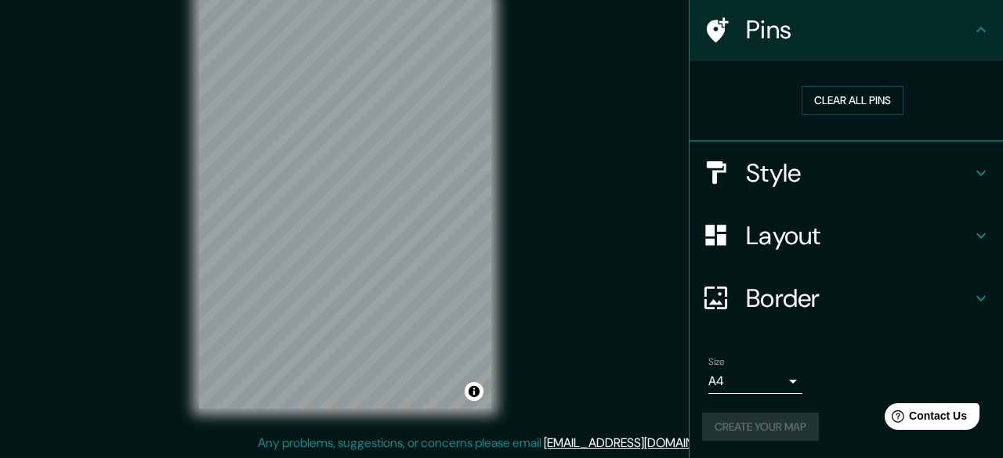
click at [719, 388] on body "Mappin Location San Vicente del Raspeig, provincia de Alicante, España Pins Cle…" at bounding box center [501, 200] width 1003 height 458
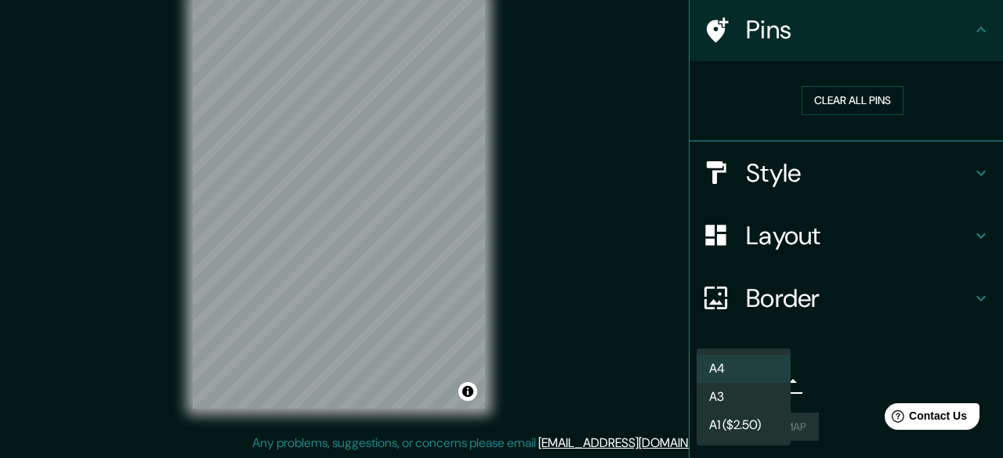
click at [729, 400] on li "A3" at bounding box center [744, 397] width 94 height 28
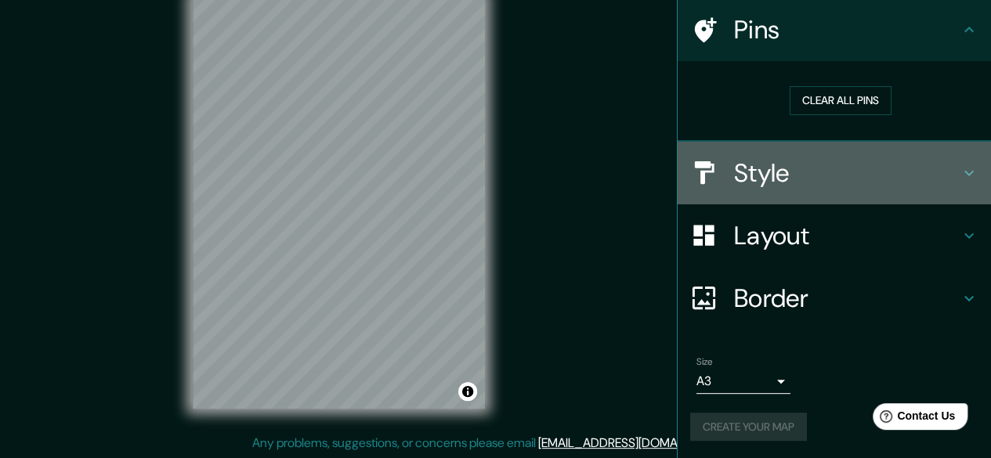
click at [787, 174] on h4 "Style" at bounding box center [847, 173] width 226 height 31
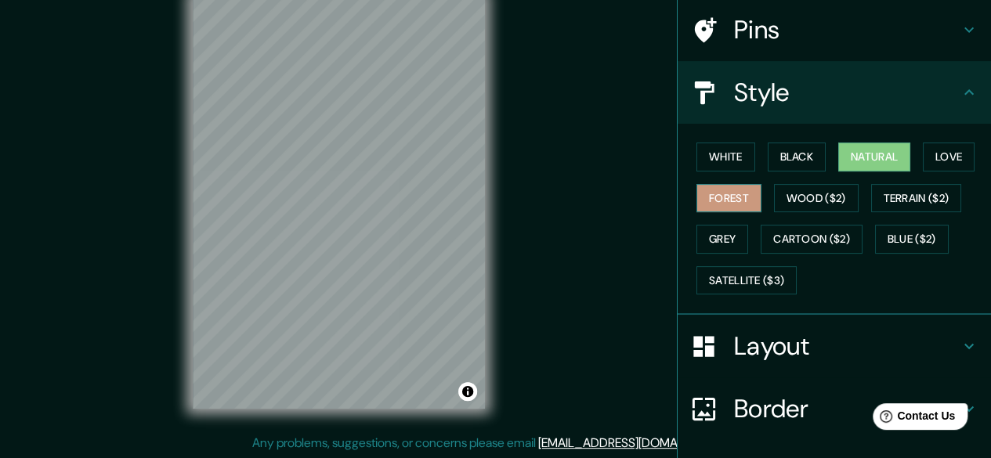
click at [724, 205] on button "Forest" at bounding box center [729, 198] width 65 height 29
click at [893, 164] on button "Natural" at bounding box center [875, 157] width 72 height 29
click at [631, 371] on div "Mappin Location San Vicente del Raspeig, provincia de Alicante, España Pins Sty…" at bounding box center [495, 215] width 991 height 488
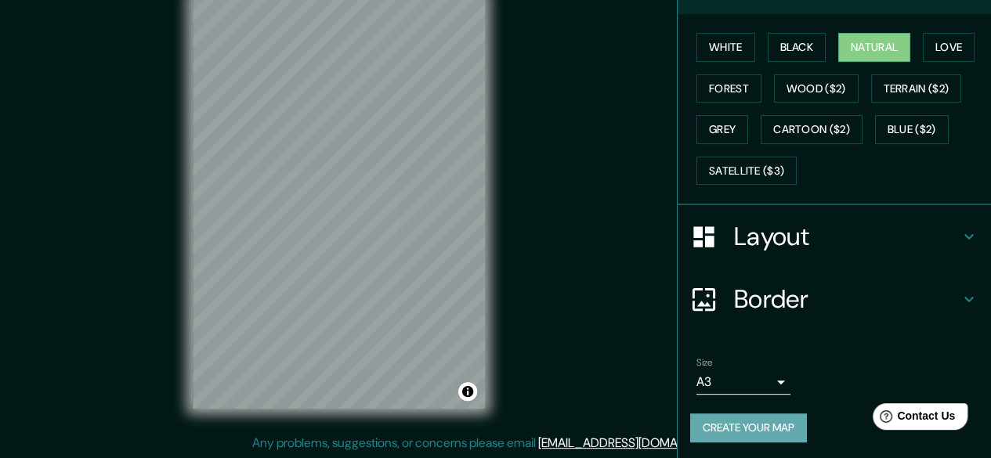
click at [738, 432] on button "Create your map" at bounding box center [748, 428] width 117 height 29
click at [629, 291] on div "Mappin Location San Vicente del Raspeig, provincia de Alicante, España Pins Sty…" at bounding box center [495, 215] width 991 height 488
click at [741, 421] on button "Create your map" at bounding box center [748, 428] width 117 height 29
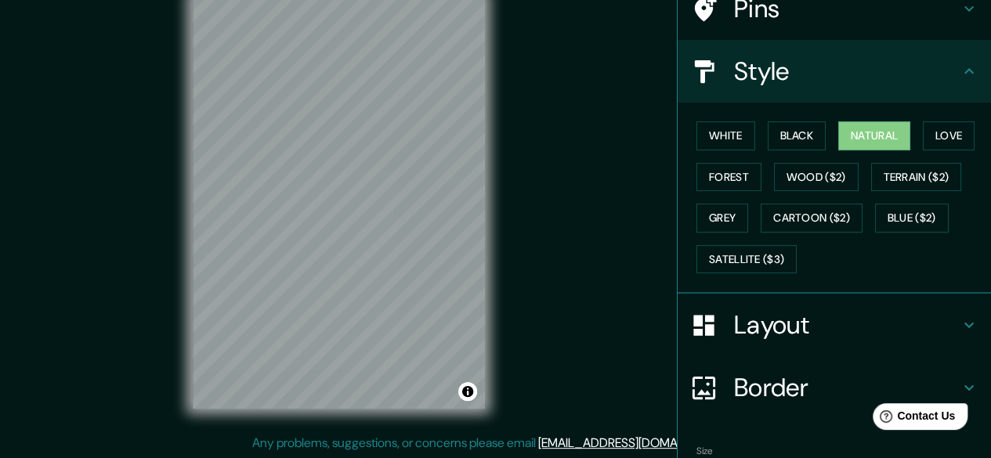
scroll to position [0, 0]
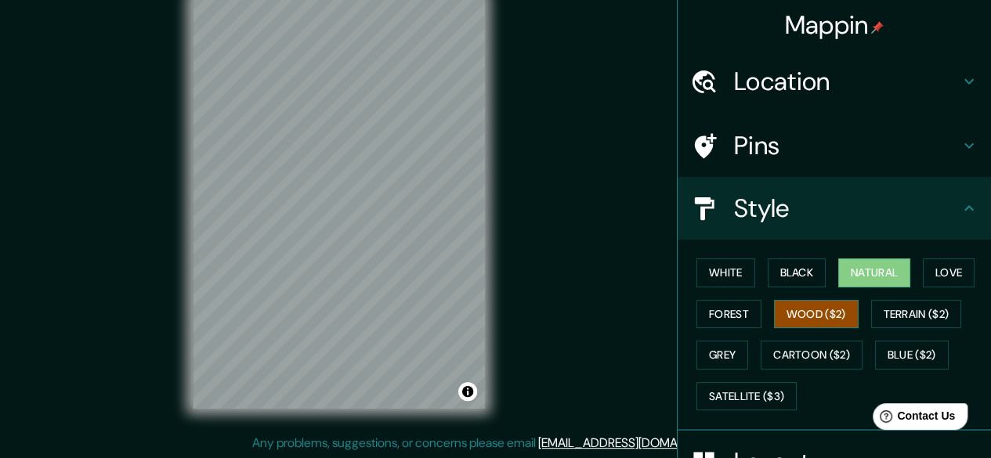
click at [795, 319] on button "Wood ($2)" at bounding box center [816, 314] width 85 height 29
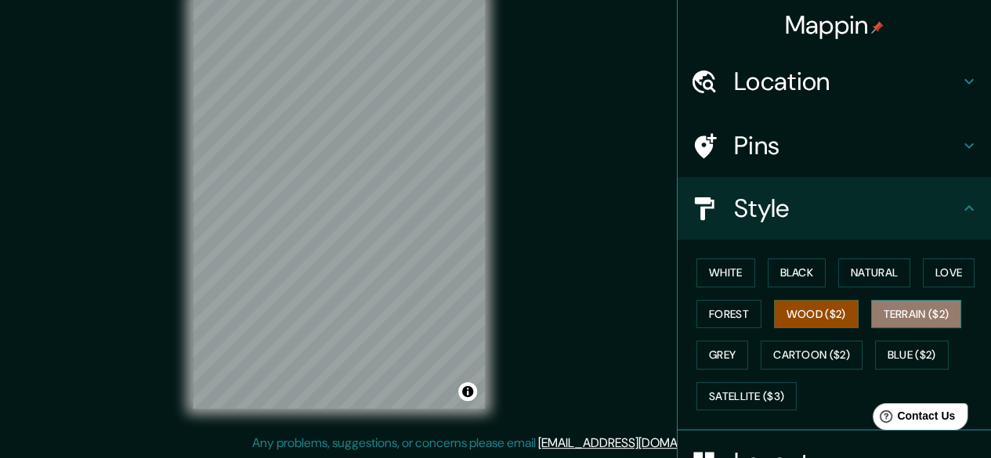
click at [874, 311] on button "Terrain ($2)" at bounding box center [916, 314] width 91 height 29
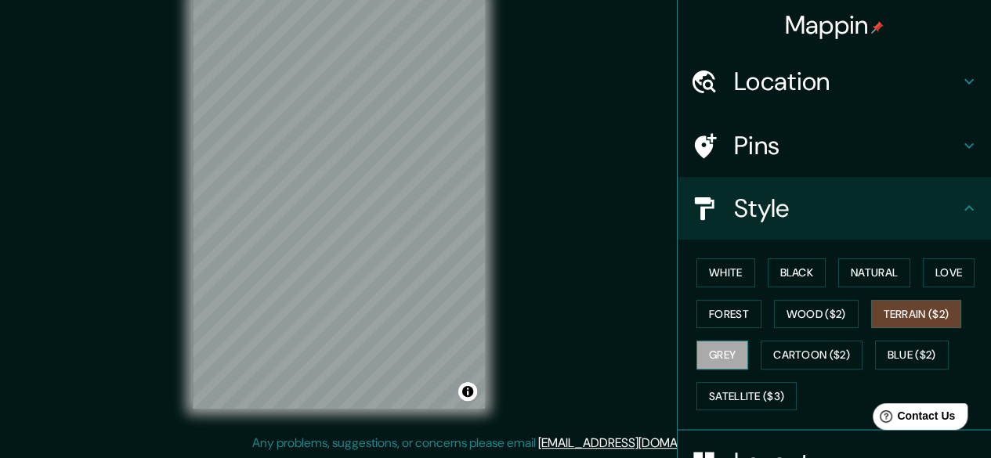
click at [719, 357] on button "Grey" at bounding box center [723, 355] width 52 height 29
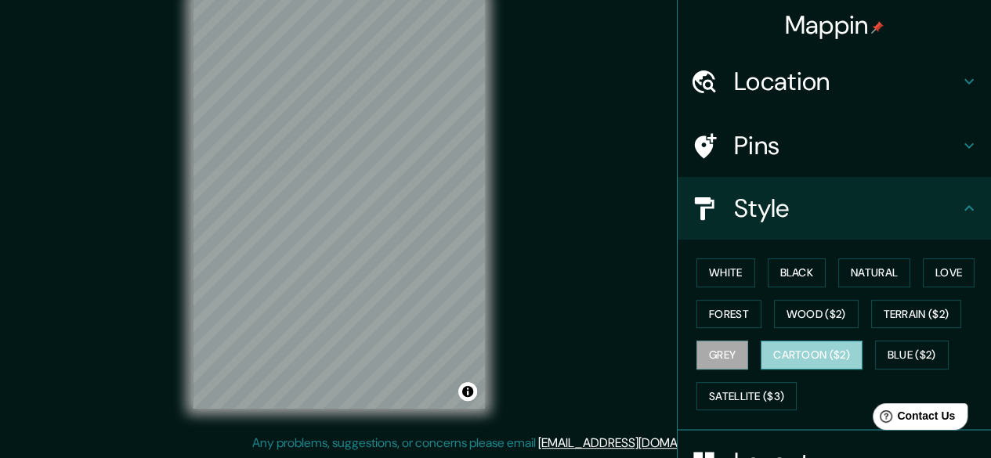
click at [773, 349] on button "Cartoon ($2)" at bounding box center [812, 355] width 102 height 29
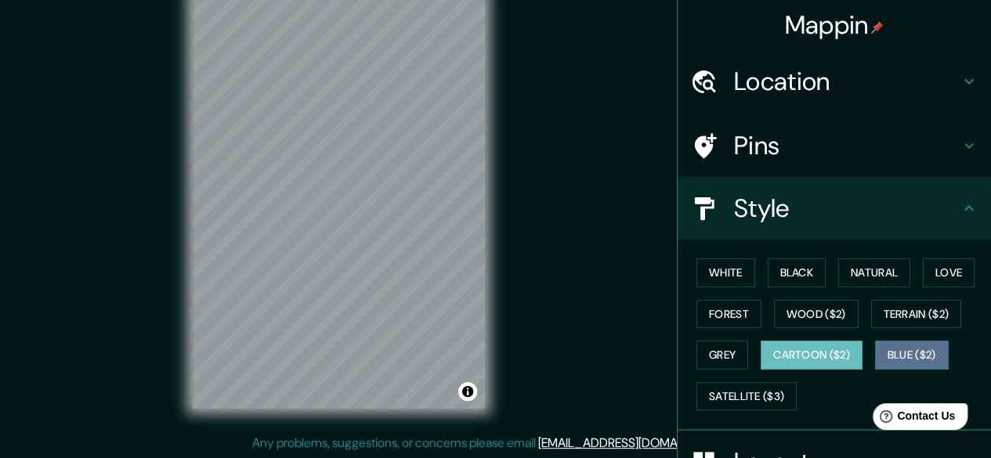
click at [926, 348] on button "Blue ($2)" at bounding box center [912, 355] width 74 height 29
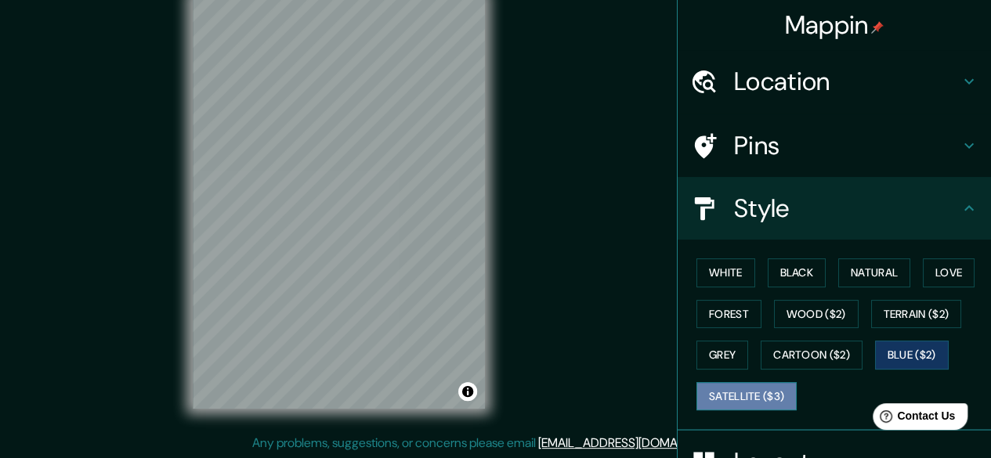
click at [746, 394] on button "Satellite ($3)" at bounding box center [747, 396] width 100 height 29
click at [915, 362] on button "Blue ($2)" at bounding box center [912, 355] width 74 height 29
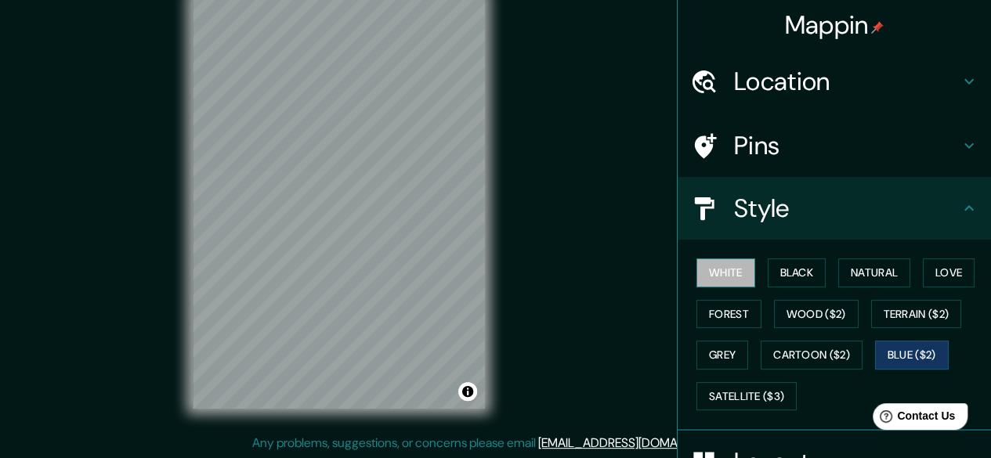
click at [705, 278] on button "White" at bounding box center [726, 273] width 59 height 29
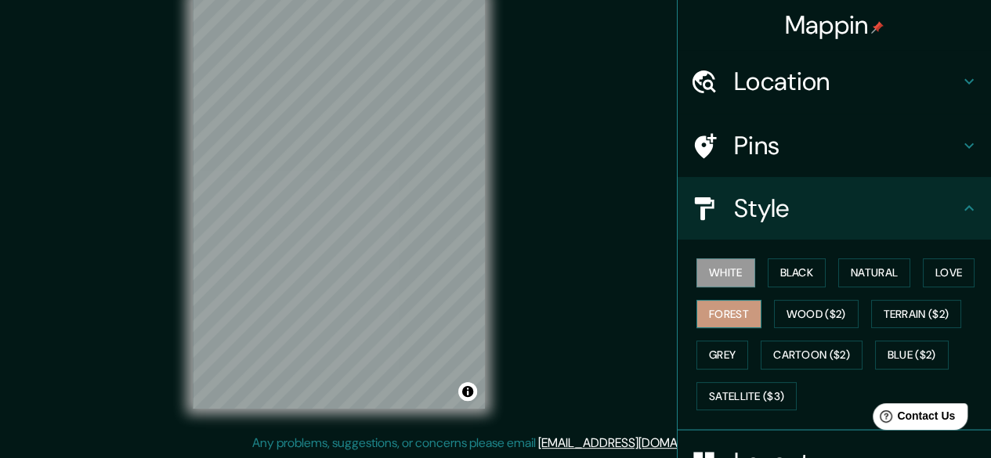
click at [724, 317] on button "Forest" at bounding box center [729, 314] width 65 height 29
click at [850, 266] on button "Natural" at bounding box center [875, 273] width 72 height 29
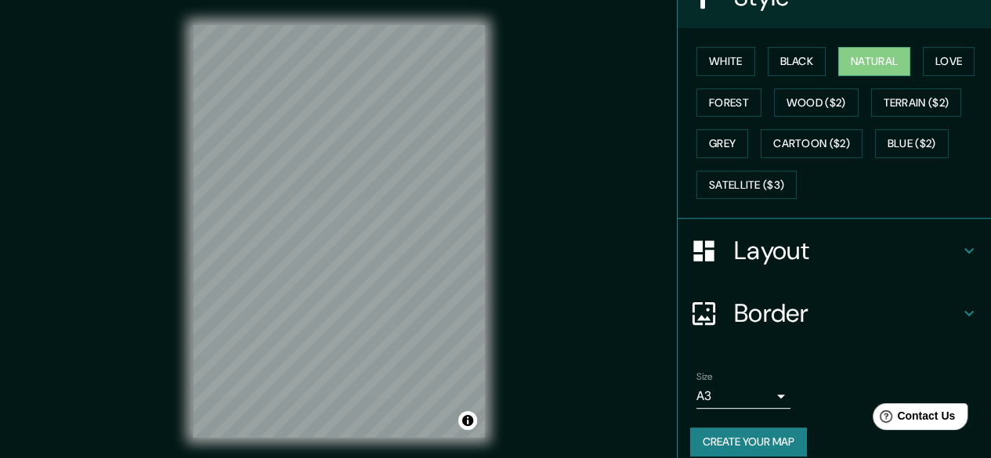
scroll to position [226, 0]
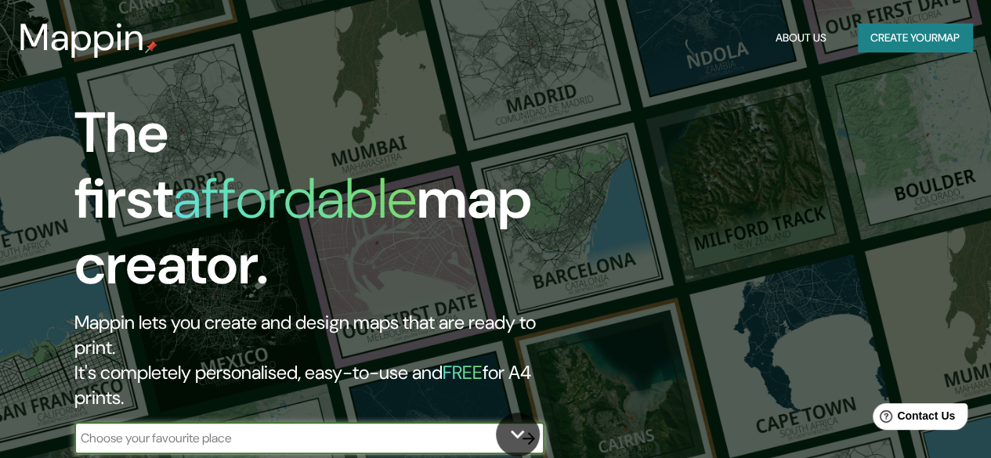
click at [296, 423] on div "​" at bounding box center [309, 438] width 470 height 31
type input "san vicent del raspeig alicante"
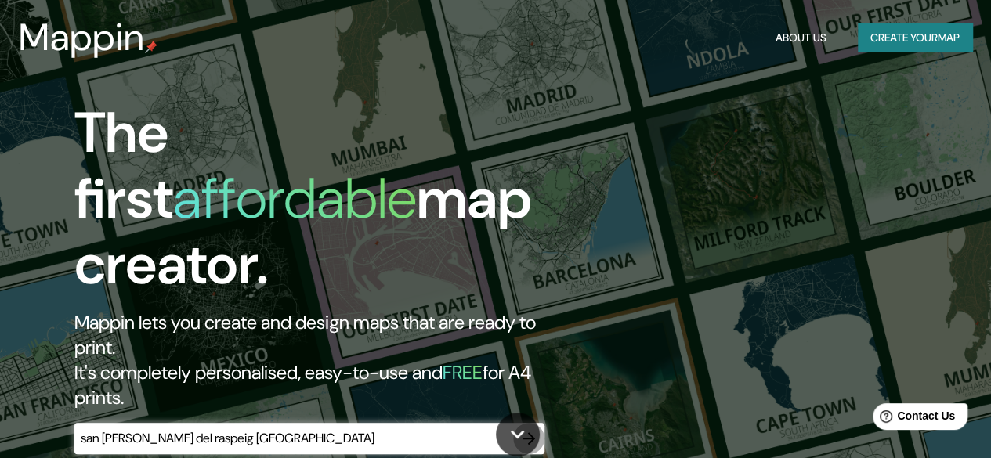
click at [536, 429] on icon "button" at bounding box center [529, 438] width 19 height 19
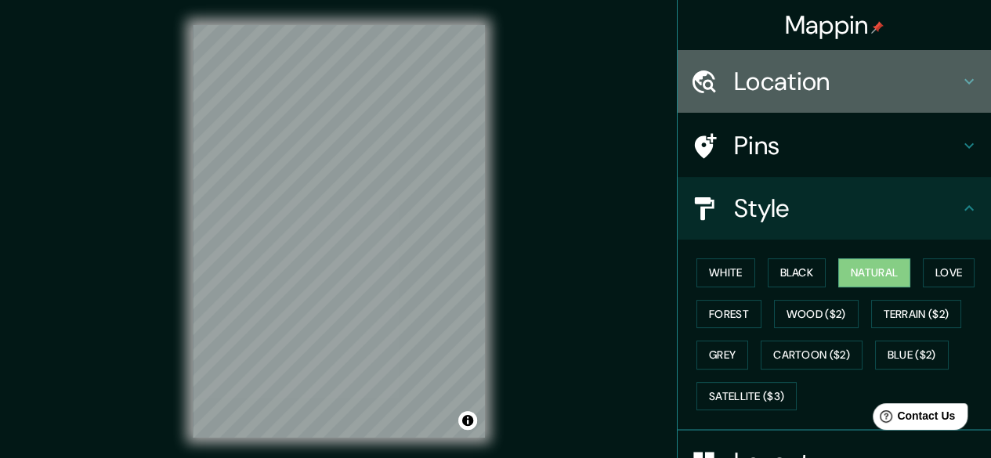
click at [768, 78] on h4 "Location" at bounding box center [847, 81] width 226 height 31
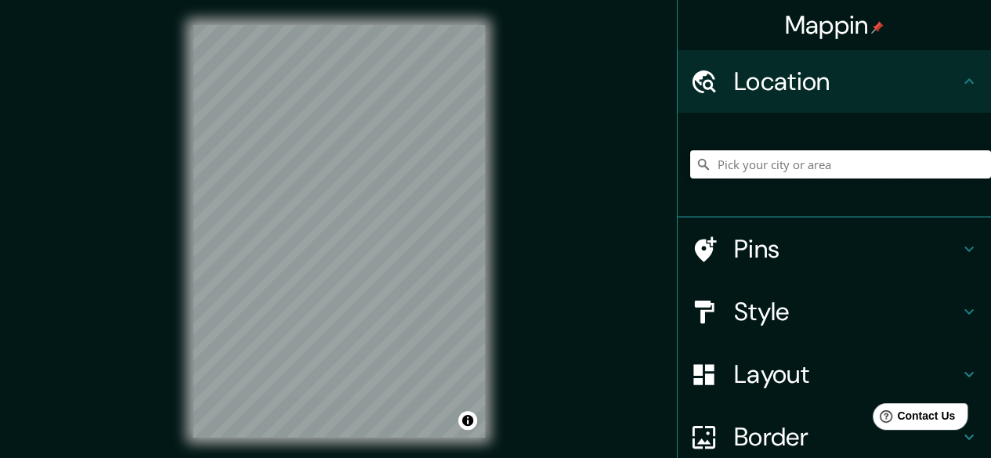
click at [826, 170] on input "Pick your city or area" at bounding box center [840, 164] width 301 height 28
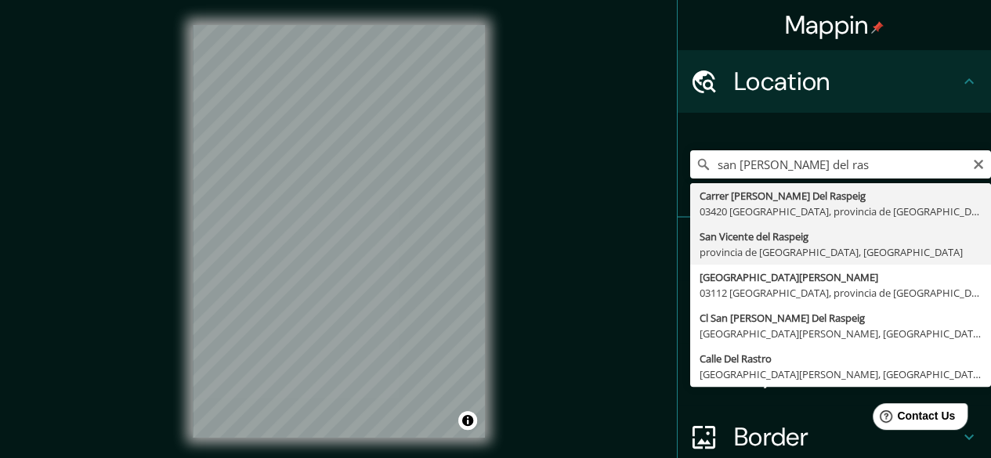
type input "San Vicente del Raspeig, provincia de Alicante, España"
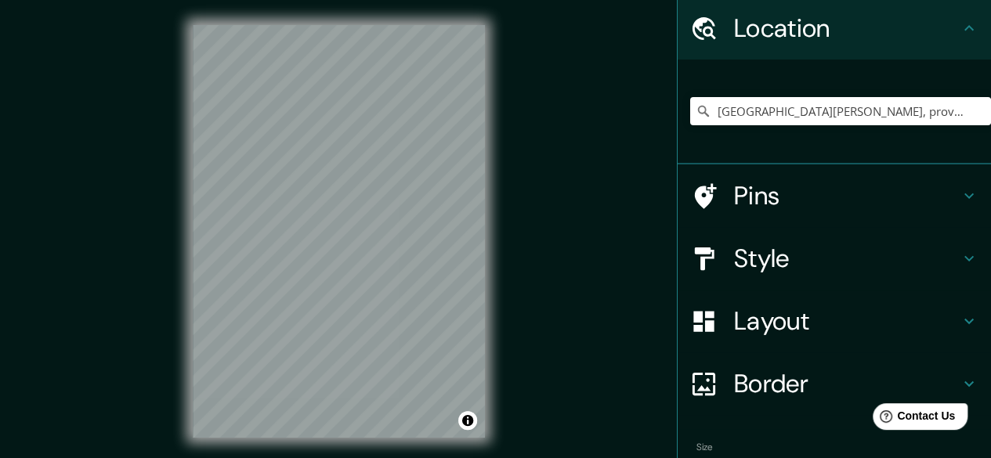
scroll to position [78, 0]
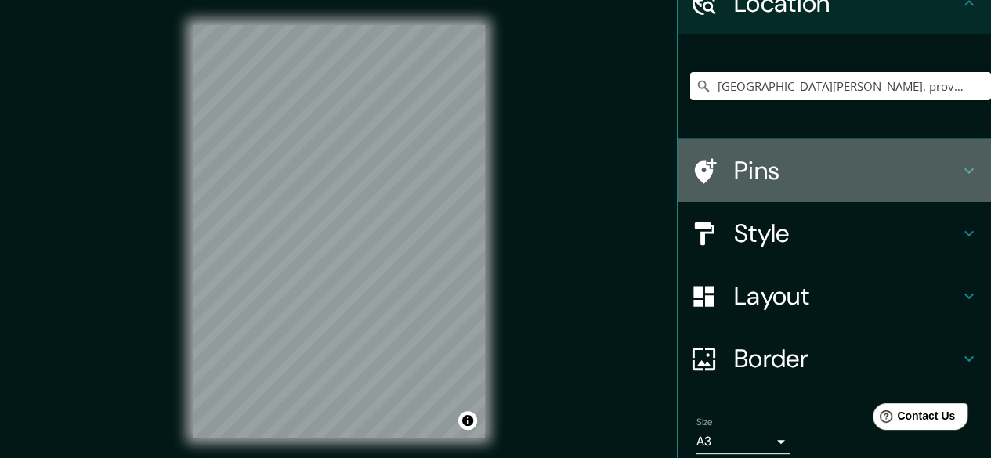
click at [790, 179] on h4 "Pins" at bounding box center [847, 170] width 226 height 31
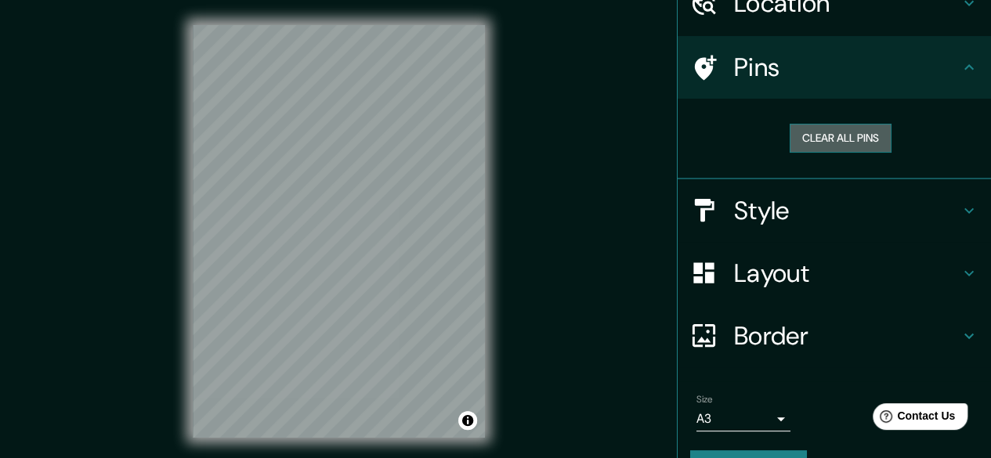
click at [818, 142] on button "Clear all pins" at bounding box center [841, 138] width 102 height 29
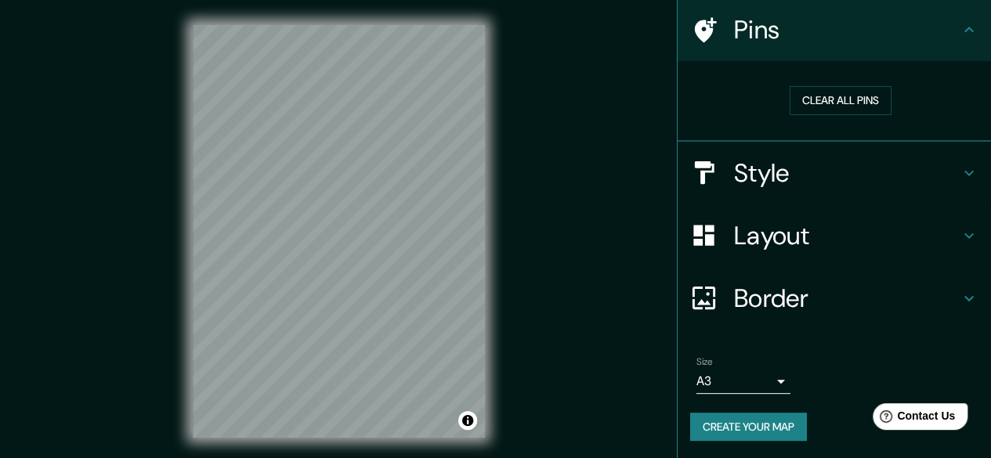
click at [749, 433] on button "Create your map" at bounding box center [748, 427] width 117 height 29
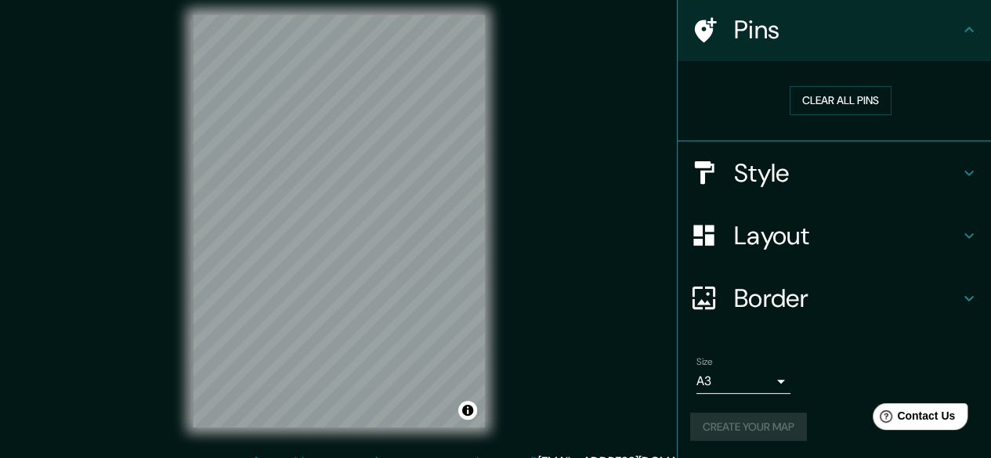
scroll to position [0, 0]
